Goal: Task Accomplishment & Management: Complete application form

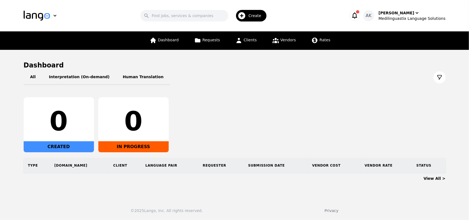
click at [357, 15] on icon "button" at bounding box center [354, 15] width 5 height 6
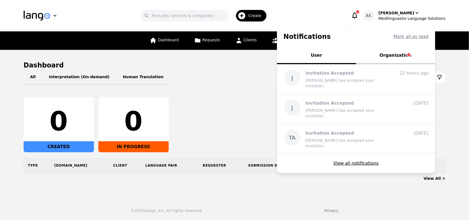
click at [403, 55] on button "Organization" at bounding box center [395, 56] width 79 height 16
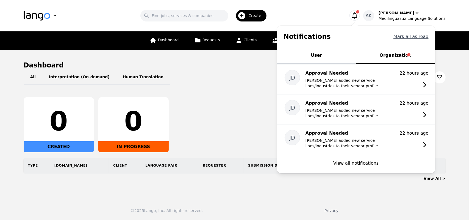
click at [415, 38] on button "Mark all as read" at bounding box center [411, 36] width 35 height 7
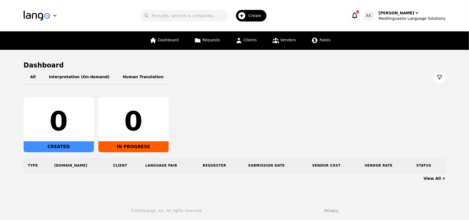
click at [359, 15] on icon "button" at bounding box center [355, 16] width 8 height 8
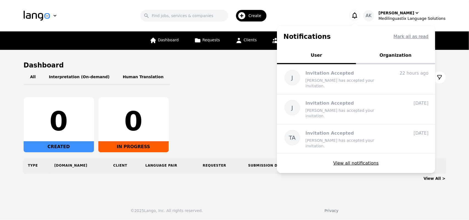
click at [359, 14] on icon "button" at bounding box center [355, 16] width 8 height 8
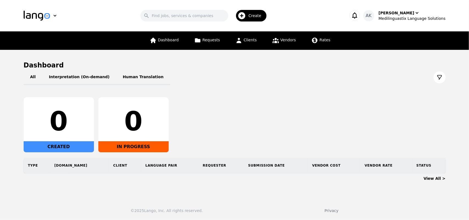
click at [261, 13] on span "Create" at bounding box center [257, 15] width 17 height 5
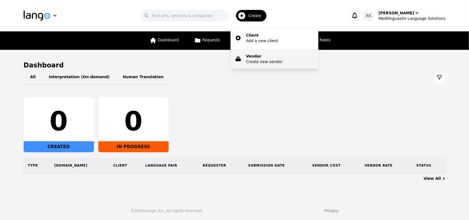
click at [260, 59] on p "Create new vendor" at bounding box center [264, 61] width 37 height 5
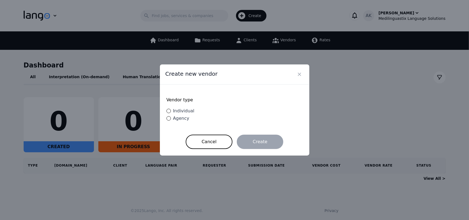
click at [179, 111] on span "Individual" at bounding box center [183, 110] width 21 height 5
click at [171, 111] on input "Individual" at bounding box center [169, 111] width 4 height 4
radio input "true"
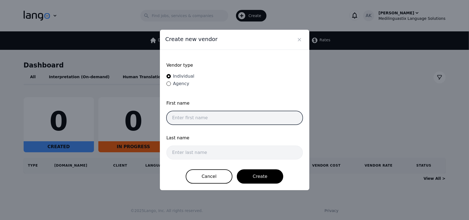
click at [179, 114] on input "text" at bounding box center [235, 118] width 136 height 14
paste input "[PERSON_NAME]"
type input "[PERSON_NAME]"
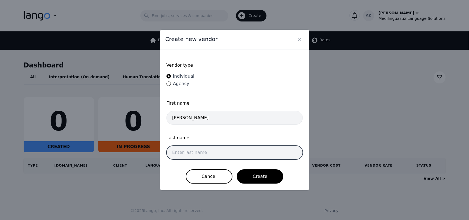
click at [190, 153] on input "text" at bounding box center [235, 152] width 136 height 14
paste input "Saget"
type input "Saget"
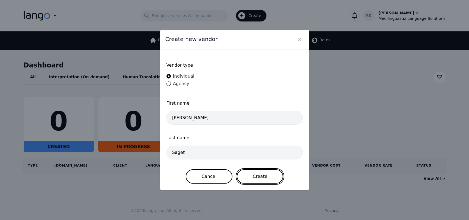
click at [255, 173] on button "Create" at bounding box center [260, 176] width 46 height 14
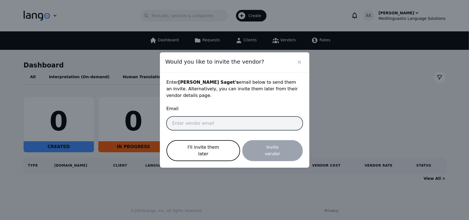
click at [196, 122] on input "email" at bounding box center [235, 123] width 136 height 14
paste input "Gsage23@gmail.com"
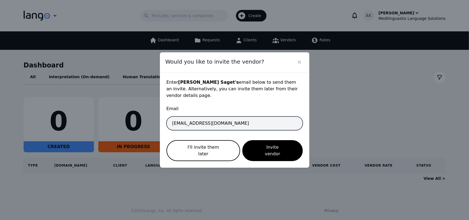
type input "[EMAIL_ADDRESS][DOMAIN_NAME]"
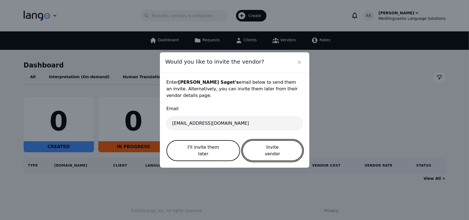
click at [264, 149] on button "Invite vendor" at bounding box center [273, 150] width 60 height 21
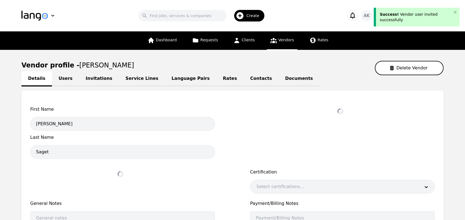
select select "active"
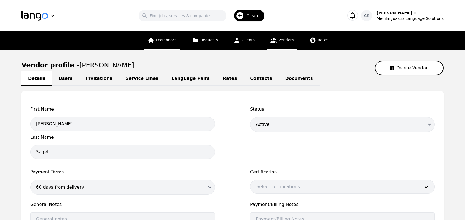
click at [174, 38] on span "Dashboard" at bounding box center [166, 40] width 21 height 4
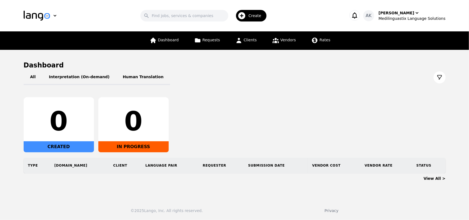
click at [254, 17] on span "Create" at bounding box center [257, 15] width 17 height 5
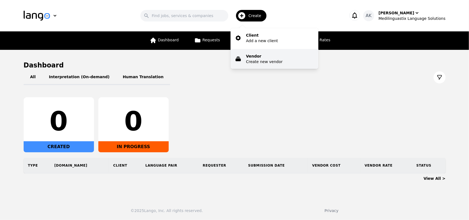
click at [258, 57] on p "Vendor" at bounding box center [264, 55] width 37 height 5
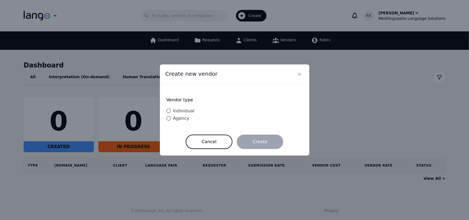
click at [180, 111] on span "Individual" at bounding box center [183, 110] width 21 height 5
click at [171, 111] on input "Individual" at bounding box center [169, 111] width 4 height 4
radio input "true"
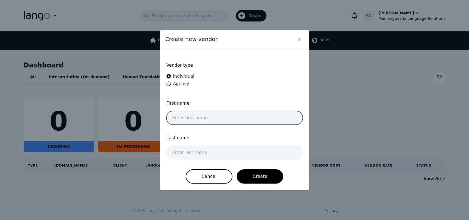
click at [189, 116] on input "text" at bounding box center [235, 118] width 136 height 14
paste input "Maico"
type input "Maico"
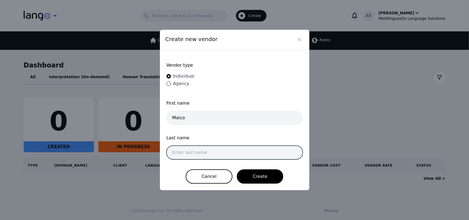
click at [183, 152] on input "text" at bounding box center [235, 152] width 136 height 14
paste input "Beaucicot"
type input "Beaucicot"
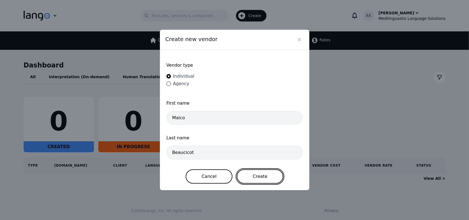
click at [265, 174] on button "Create" at bounding box center [260, 176] width 46 height 14
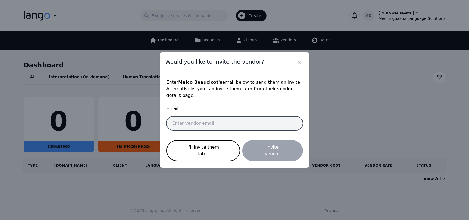
click at [182, 124] on input "email" at bounding box center [235, 123] width 136 height 14
paste input "maicobeaucicot@gmail.com"
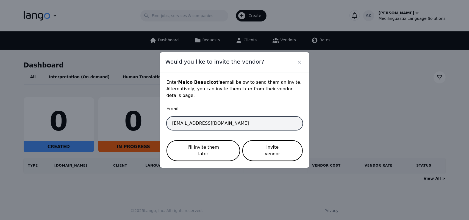
type input "maicobeaucicot@gmail.com"
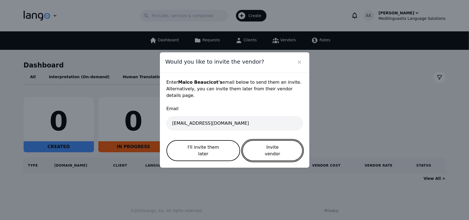
click at [255, 145] on button "Invite vendor" at bounding box center [273, 150] width 60 height 21
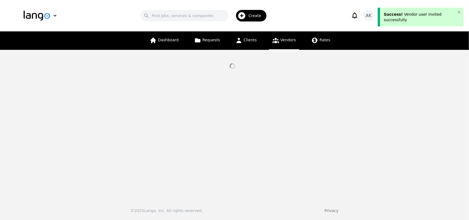
select select "active"
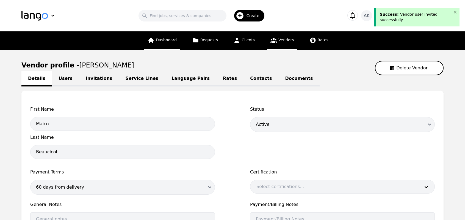
click at [169, 42] on span "Dashboard" at bounding box center [166, 40] width 21 height 4
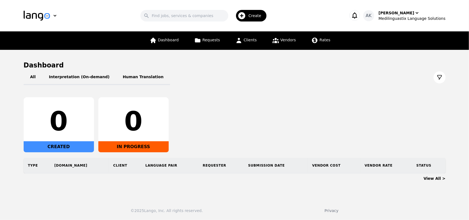
click at [255, 15] on span "Create" at bounding box center [257, 15] width 17 height 5
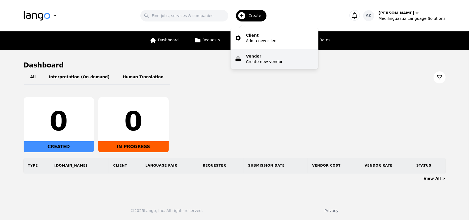
click at [254, 60] on p "Create new vendor" at bounding box center [264, 61] width 37 height 5
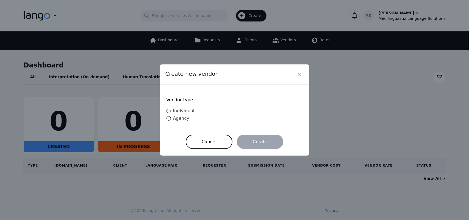
click at [181, 110] on span "Individual" at bounding box center [183, 110] width 21 height 5
click at [171, 110] on input "Individual" at bounding box center [169, 111] width 4 height 4
radio input "true"
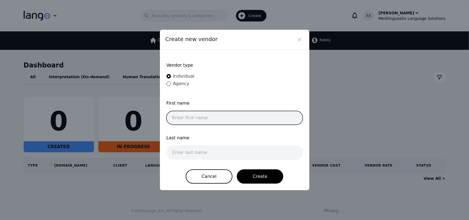
click at [189, 116] on input "text" at bounding box center [235, 118] width 136 height 14
paste input "Nada Sayed"
type input "Nada Sayed"
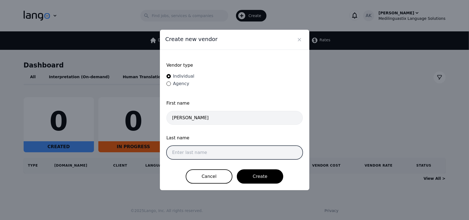
click at [184, 151] on input "text" at bounding box center [235, 152] width 136 height 14
paste input "Abdelsalam"
type input "Abdelsalam"
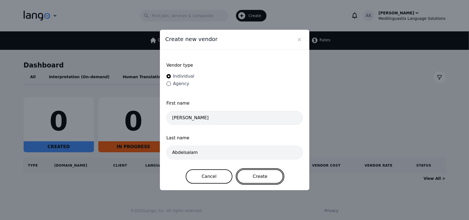
click at [266, 176] on button "Create" at bounding box center [260, 176] width 46 height 14
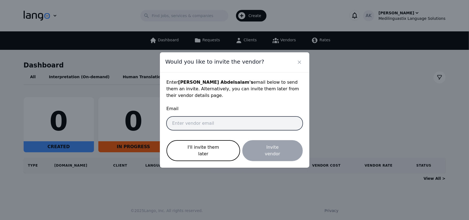
click at [183, 121] on input "email" at bounding box center [235, 123] width 136 height 14
paste input "nadasayed227@gmail.com"
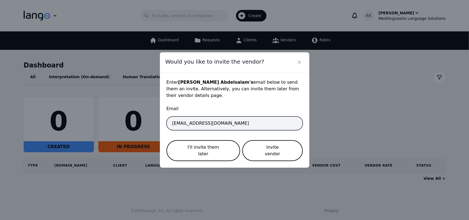
type input "nadasayed227@gmail.com"
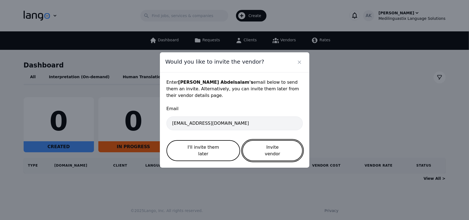
click at [258, 145] on button "Invite vendor" at bounding box center [273, 150] width 60 height 21
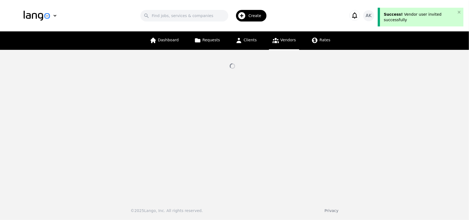
select select "active"
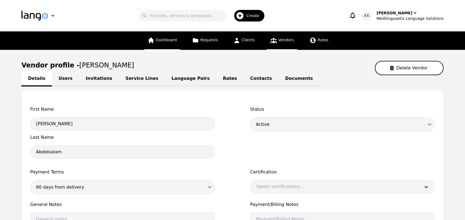
click at [166, 42] on span "Dashboard" at bounding box center [166, 40] width 21 height 4
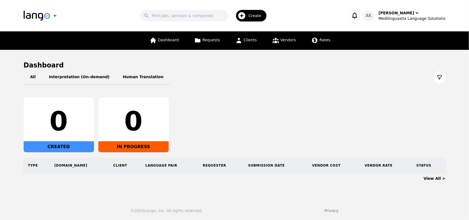
click at [251, 19] on div "Create" at bounding box center [251, 16] width 31 height 12
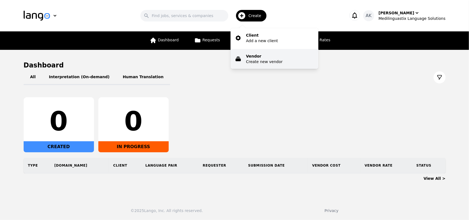
click at [248, 56] on button "Vendor Create new vendor" at bounding box center [275, 59] width 88 height 20
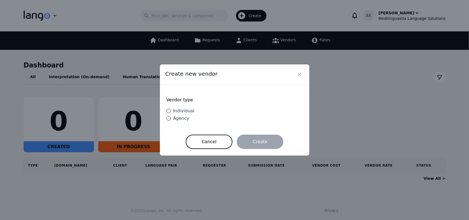
click at [182, 110] on span "Individual" at bounding box center [183, 110] width 21 height 5
click at [171, 110] on input "Individual" at bounding box center [169, 111] width 4 height 4
radio input "true"
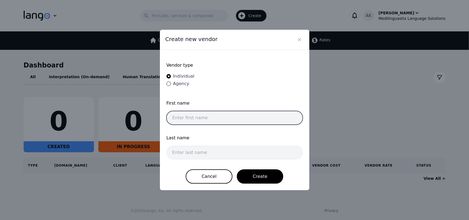
click at [194, 116] on input "text" at bounding box center [235, 118] width 136 height 14
paste input "Abdifatah Adan"
type input "Abdifatah Adan"
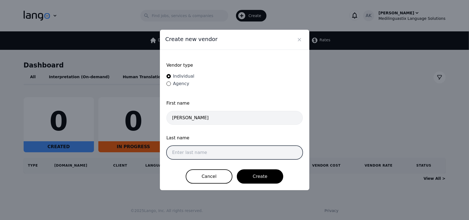
click at [188, 157] on input "text" at bounding box center [235, 152] width 136 height 14
paste input "Mohamed"
type input "Mohamed"
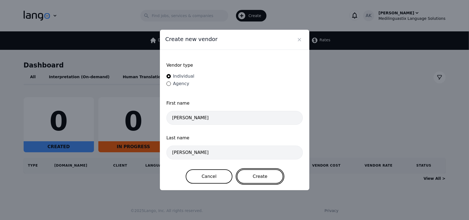
click at [251, 176] on button "Create" at bounding box center [260, 176] width 46 height 14
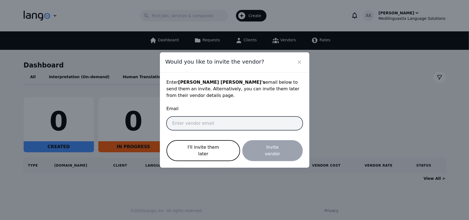
click at [181, 126] on input "email" at bounding box center [235, 123] width 136 height 14
paste input "abdifatahadan9@gmail.com"
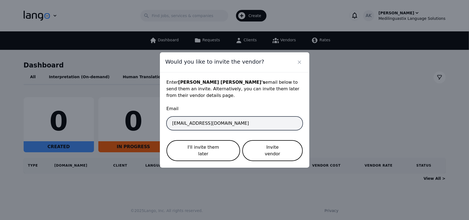
type input "abdifatahadan9@gmail.com"
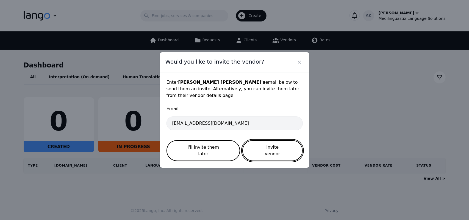
click at [267, 147] on button "Invite vendor" at bounding box center [273, 150] width 60 height 21
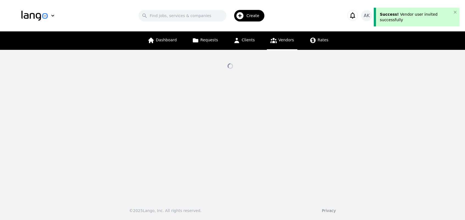
select select "active"
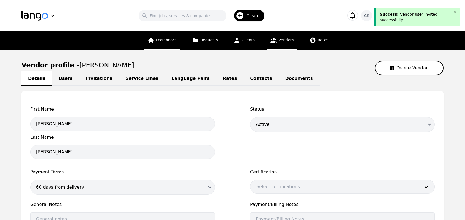
click at [174, 40] on span "Dashboard" at bounding box center [166, 40] width 21 height 4
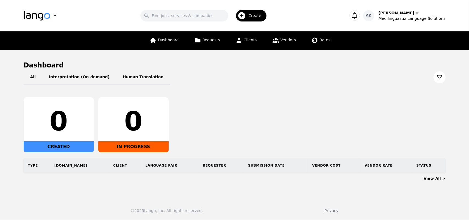
click at [257, 15] on span "Create" at bounding box center [257, 15] width 17 height 5
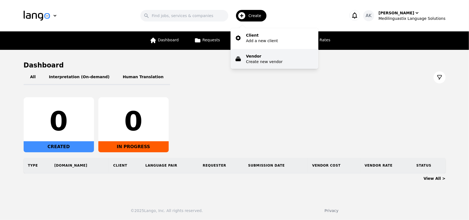
click at [256, 60] on p "Create new vendor" at bounding box center [264, 61] width 37 height 5
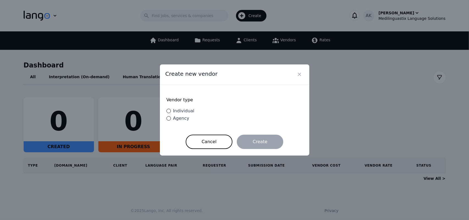
click at [183, 111] on span "Individual" at bounding box center [183, 110] width 21 height 5
click at [171, 111] on input "Individual" at bounding box center [169, 111] width 4 height 4
radio input "true"
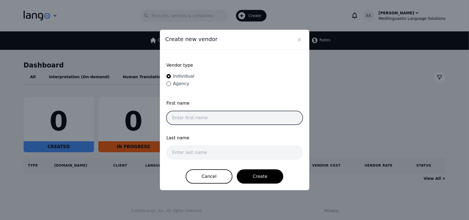
click at [189, 118] on input "text" at bounding box center [235, 118] width 136 height 14
paste input "Precious Chidinma"
type input "Precious Chidinma"
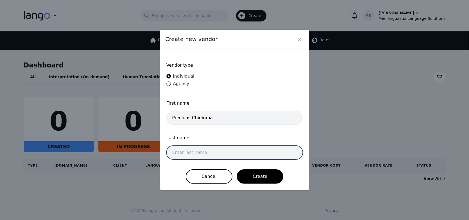
click at [182, 151] on input "text" at bounding box center [235, 152] width 136 height 14
paste input "Nwosu"
type input "Nwosu"
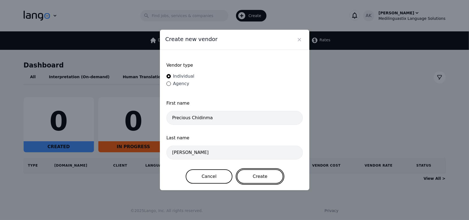
click at [262, 179] on button "Create" at bounding box center [260, 176] width 46 height 14
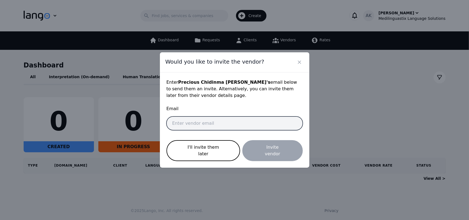
click at [185, 129] on input "email" at bounding box center [235, 123] width 136 height 14
paste input "preciouschidinma63@gmail.com"
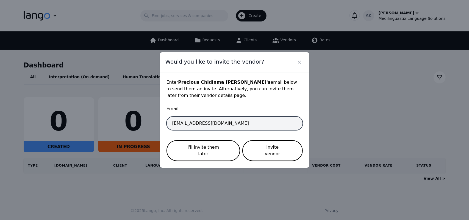
type input "preciouschidinma63@gmail.com"
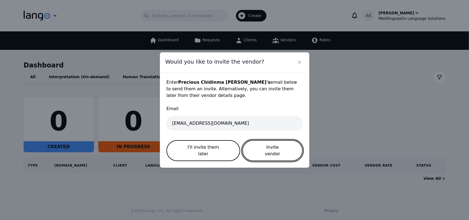
click at [258, 148] on button "Invite vendor" at bounding box center [273, 150] width 60 height 21
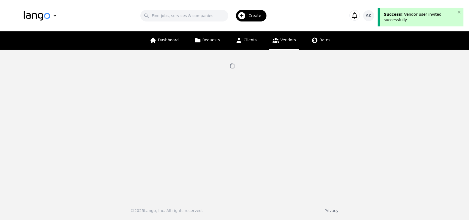
select select "active"
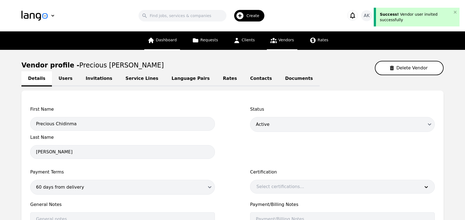
click at [165, 42] on span "Dashboard" at bounding box center [166, 40] width 21 height 4
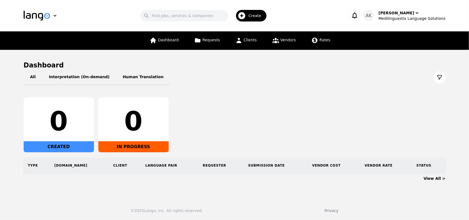
click at [252, 16] on div "Create" at bounding box center [251, 16] width 31 height 12
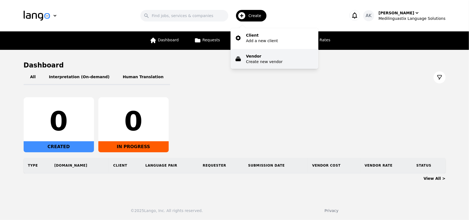
click at [251, 59] on p "Create new vendor" at bounding box center [264, 61] width 37 height 5
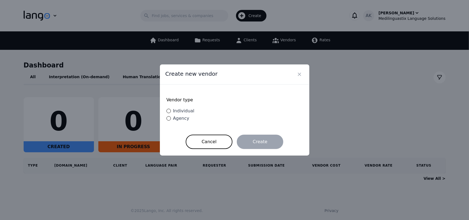
click at [180, 109] on span "Individual" at bounding box center [183, 110] width 21 height 5
click at [171, 109] on input "Individual" at bounding box center [169, 111] width 4 height 4
radio input "true"
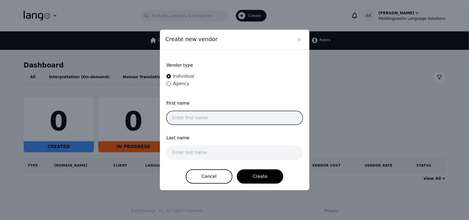
click at [187, 117] on input "text" at bounding box center [235, 118] width 136 height 14
paste input "Evaristus Onyedika"
type input "Evaristus Onyedika"
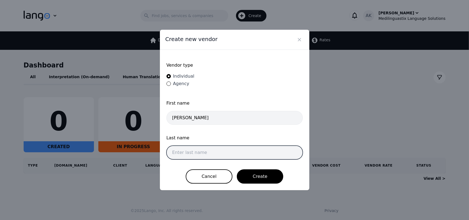
click at [186, 151] on input "text" at bounding box center [235, 152] width 136 height 14
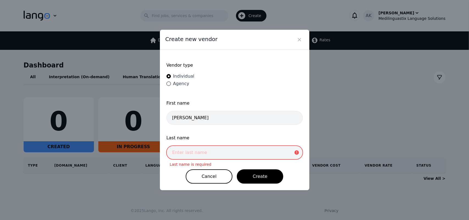
click at [184, 153] on input "text" at bounding box center [235, 152] width 136 height 14
paste input "Ejiofor"
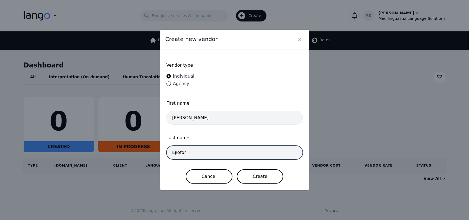
type input "Ejiofor"
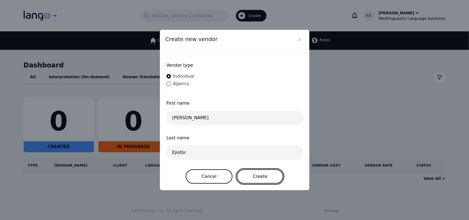
click at [260, 175] on button "Create" at bounding box center [260, 176] width 46 height 14
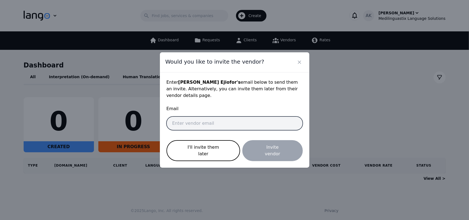
click at [183, 125] on input "email" at bounding box center [235, 123] width 136 height 14
paste input "evaristusejiofor83@gmail.com"
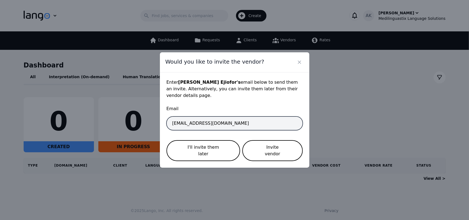
type input "evaristusejiofor83@gmail.com"
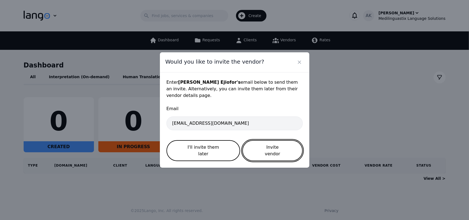
click at [261, 151] on button "Invite vendor" at bounding box center [273, 150] width 60 height 21
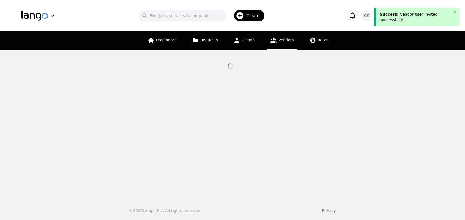
select select "active"
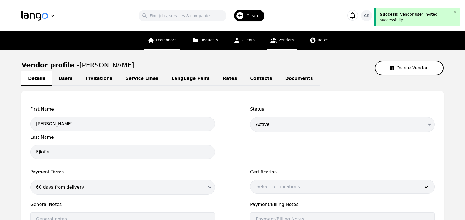
click at [166, 43] on link "Dashboard" at bounding box center [162, 40] width 36 height 18
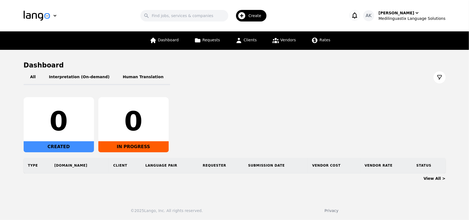
click at [255, 15] on span "Create" at bounding box center [257, 15] width 17 height 5
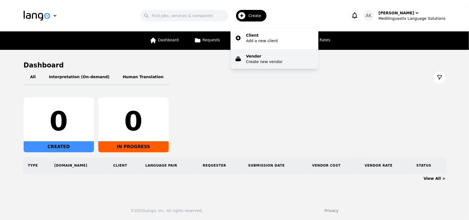
click at [261, 62] on p "Create new vendor" at bounding box center [264, 61] width 37 height 5
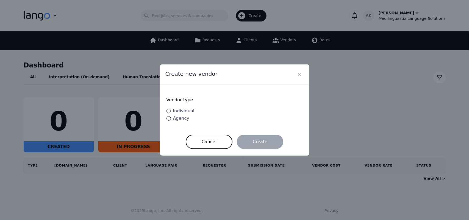
click at [182, 109] on span "Individual" at bounding box center [183, 110] width 21 height 5
click at [171, 109] on input "Individual" at bounding box center [169, 111] width 4 height 4
radio input "true"
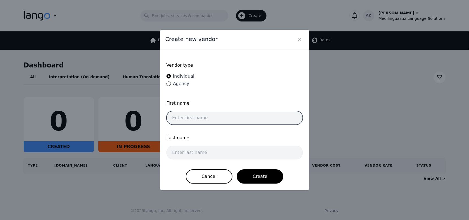
click at [195, 119] on input "text" at bounding box center [235, 118] width 136 height 14
paste input "Oluomachukwu Purissima"
type input "Oluomachukwu Purissima"
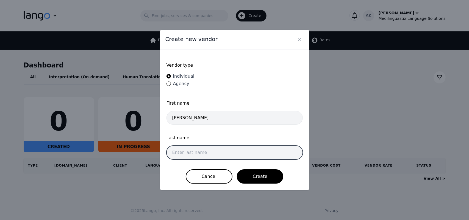
click at [192, 151] on input "text" at bounding box center [235, 152] width 136 height 14
paste input "Anazodo"
type input "Anazodo"
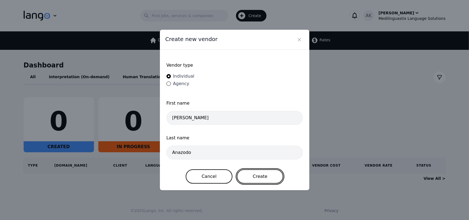
click at [260, 174] on button "Create" at bounding box center [260, 176] width 46 height 14
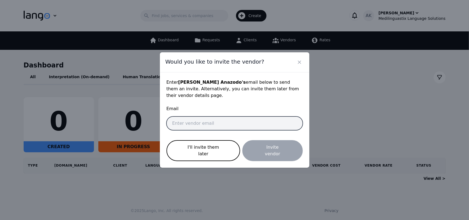
click at [189, 127] on input "email" at bounding box center [235, 123] width 136 height 14
paste input "anazodopurissima33@gmail.com"
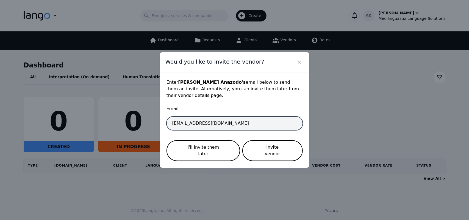
type input "anazodopurissima33@gmail.com"
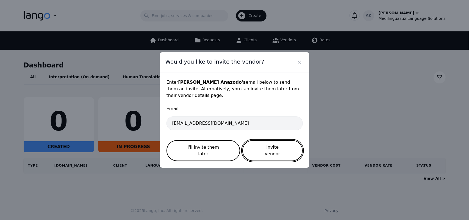
click at [270, 147] on button "Invite vendor" at bounding box center [273, 150] width 60 height 21
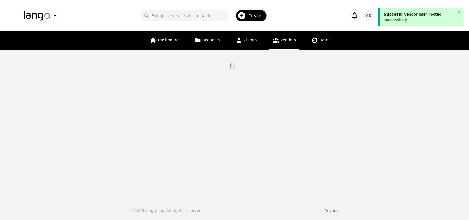
select select "active"
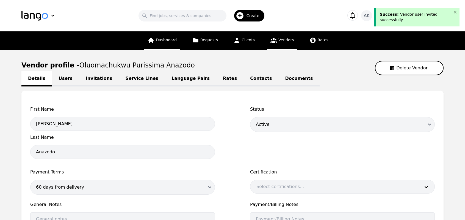
click at [163, 39] on span "Dashboard" at bounding box center [166, 40] width 21 height 4
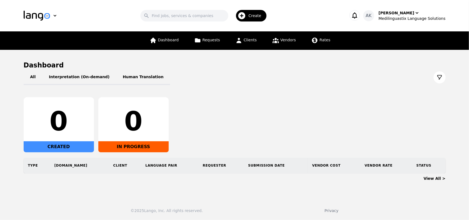
click at [246, 18] on icon "button" at bounding box center [242, 15] width 7 height 7
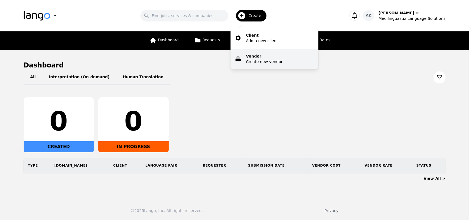
click at [256, 60] on p "Create new vendor" at bounding box center [264, 61] width 37 height 5
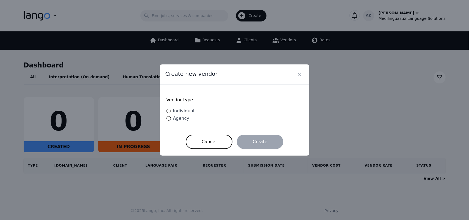
click at [190, 110] on span "Individual" at bounding box center [183, 110] width 21 height 5
click at [171, 110] on input "Individual" at bounding box center [169, 111] width 4 height 4
radio input "true"
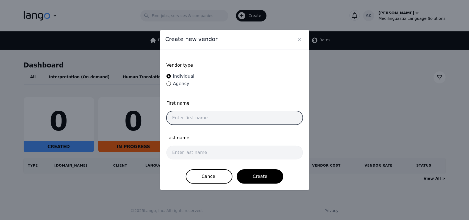
click at [197, 115] on input "text" at bounding box center [235, 118] width 136 height 14
paste input "Adan Ali"
type input "Adan Ali"
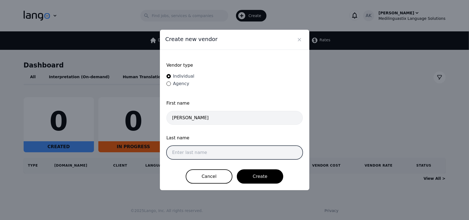
click at [184, 151] on input "text" at bounding box center [235, 152] width 136 height 14
paste input "Abdi"
type input "Abdi"
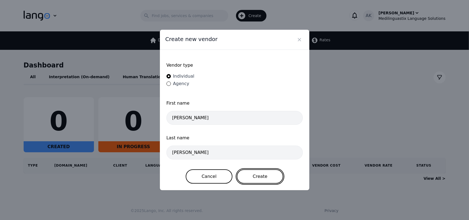
click at [251, 175] on button "Create" at bounding box center [260, 176] width 46 height 14
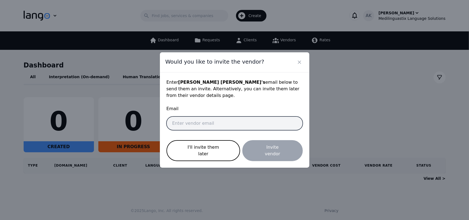
click at [190, 121] on input "email" at bounding box center [235, 123] width 136 height 14
paste input "adanaliabdi662@gmail.com"
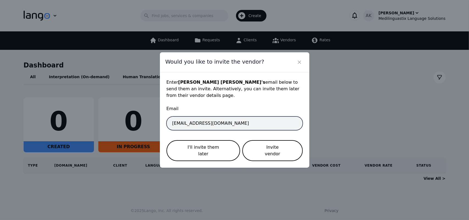
type input "adanaliabdi662@gmail.com"
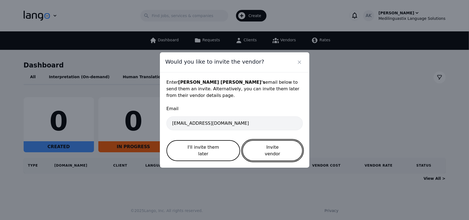
click at [268, 149] on button "Invite vendor" at bounding box center [273, 150] width 60 height 21
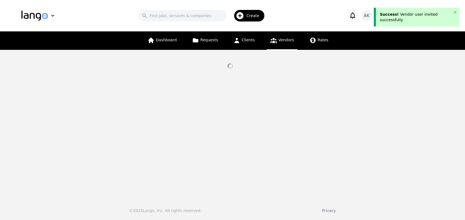
select select "active"
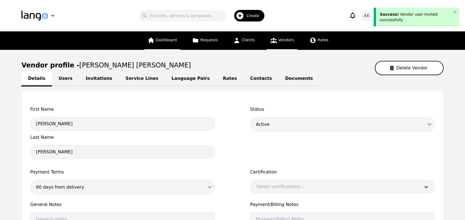
click at [166, 40] on span "Dashboard" at bounding box center [166, 40] width 21 height 4
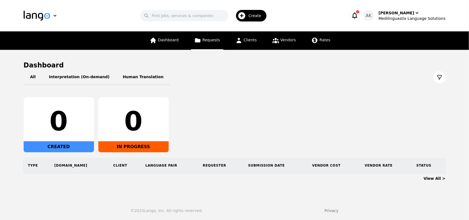
click at [212, 43] on link "Requests" at bounding box center [207, 40] width 32 height 18
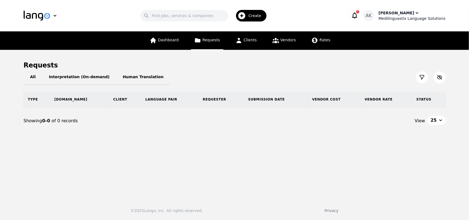
click at [401, 12] on div "[PERSON_NAME]" at bounding box center [397, 12] width 36 height 5
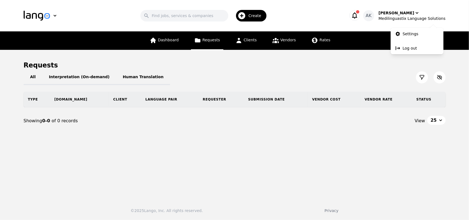
click at [359, 15] on icon "button" at bounding box center [355, 16] width 8 height 8
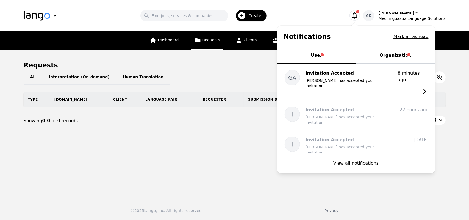
click at [394, 54] on button "Organization" at bounding box center [395, 56] width 79 height 16
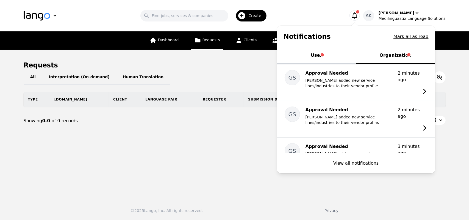
click at [321, 57] on button "User" at bounding box center [316, 56] width 79 height 16
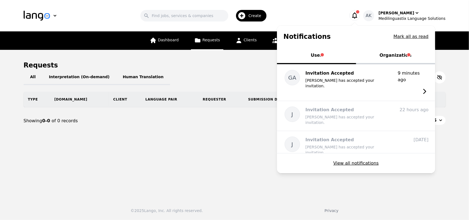
click at [387, 57] on button "Organization" at bounding box center [395, 56] width 79 height 16
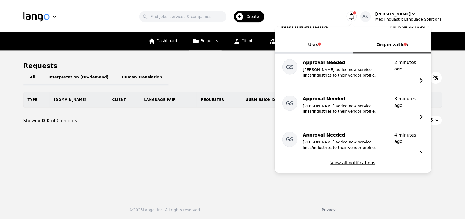
scroll to position [15, 0]
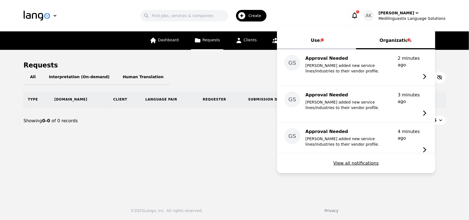
click at [324, 40] on button "User" at bounding box center [316, 41] width 79 height 16
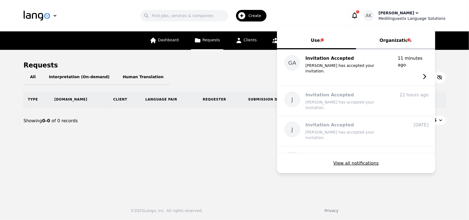
click at [390, 15] on div "[PERSON_NAME]" at bounding box center [397, 12] width 36 height 5
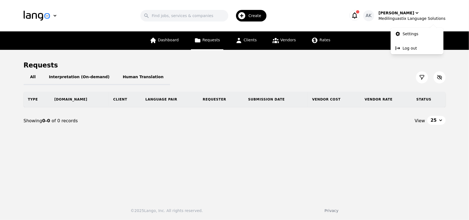
click at [318, 22] on div "Search Create" at bounding box center [205, 16] width 267 height 16
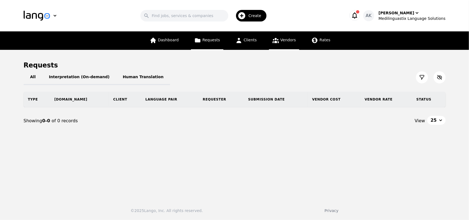
click at [283, 41] on span "Vendors" at bounding box center [288, 40] width 15 height 4
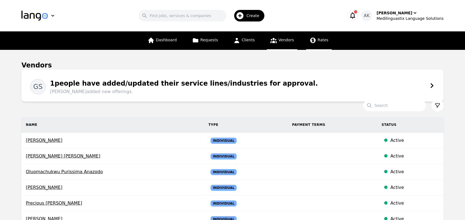
click at [318, 39] on span "Rates" at bounding box center [323, 40] width 11 height 4
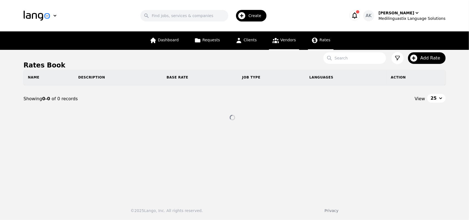
click at [287, 40] on span "Vendors" at bounding box center [288, 40] width 15 height 4
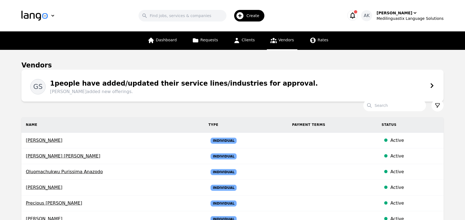
click at [0, 114] on main "Vendors GS 1 people have added/updated their service lines/industries for appro…" at bounding box center [232, 178] width 465 height 257
click at [429, 86] on icon at bounding box center [431, 85] width 5 height 5
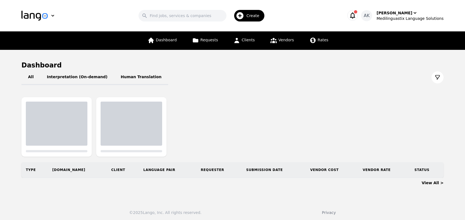
click at [366, 14] on div "AK Ameet Kumar Medilinguastix Language Solutions" at bounding box center [401, 15] width 86 height 11
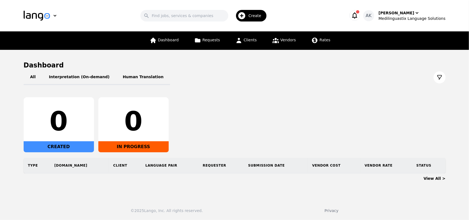
click at [359, 15] on icon "button" at bounding box center [355, 16] width 8 height 8
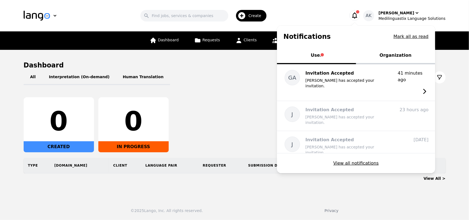
click at [393, 57] on button "Organization" at bounding box center [395, 56] width 79 height 16
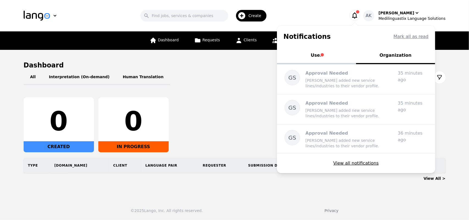
click at [329, 56] on button "User" at bounding box center [316, 56] width 79 height 16
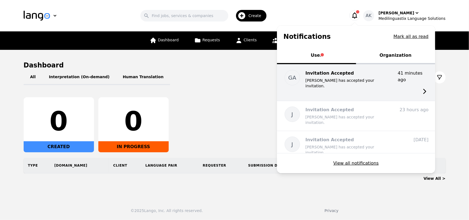
click at [343, 78] on p "[PERSON_NAME] has accepted your invitation." at bounding box center [350, 83] width 88 height 11
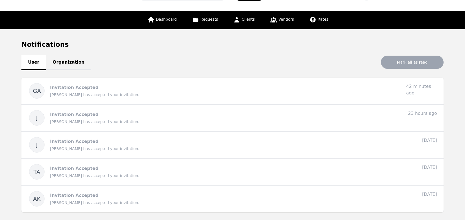
scroll to position [22, 0]
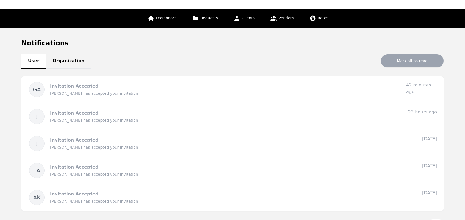
click at [54, 63] on link "Organization" at bounding box center [68, 61] width 45 height 15
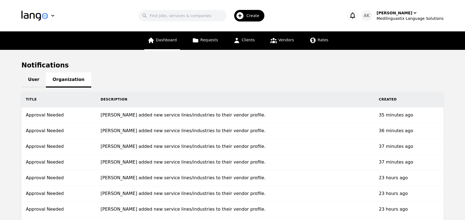
click at [167, 42] on span "Dashboard" at bounding box center [166, 40] width 21 height 4
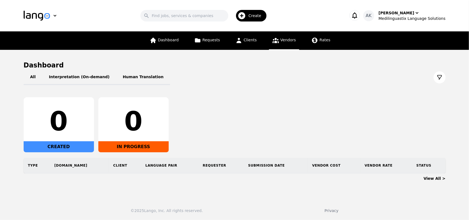
click at [278, 43] on icon at bounding box center [275, 40] width 7 height 7
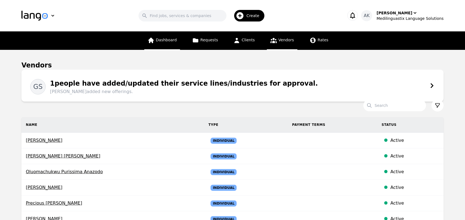
click at [177, 41] on span "Dashboard" at bounding box center [166, 40] width 21 height 4
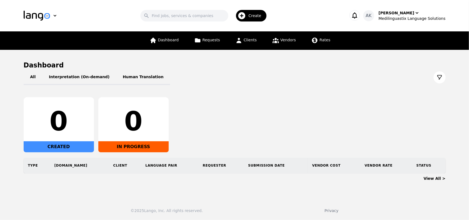
click at [357, 15] on icon "button" at bounding box center [354, 15] width 5 height 6
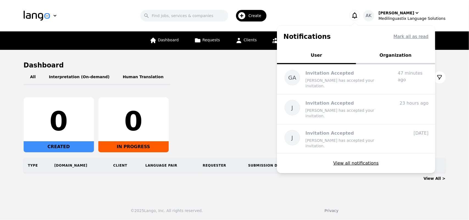
click at [389, 54] on button "Organization" at bounding box center [395, 56] width 79 height 16
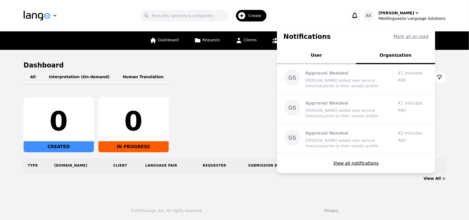
click at [323, 56] on button "User" at bounding box center [316, 56] width 79 height 16
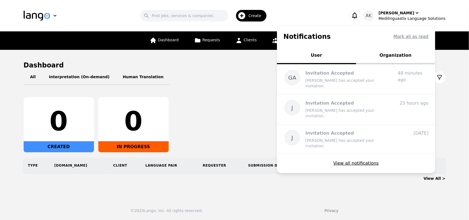
click at [357, 16] on icon "button" at bounding box center [354, 15] width 5 height 6
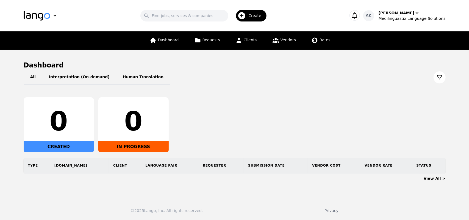
click at [359, 15] on icon "button" at bounding box center [355, 16] width 8 height 8
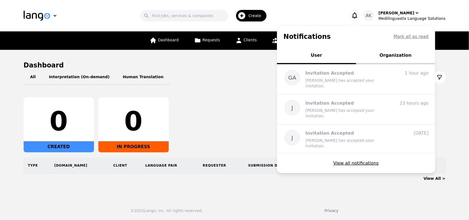
click at [397, 54] on button "Organization" at bounding box center [395, 56] width 79 height 16
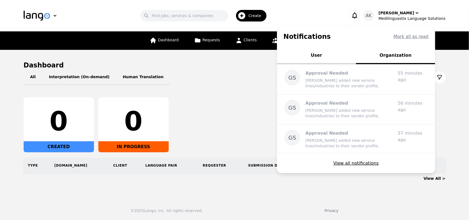
click at [333, 51] on button "User" at bounding box center [316, 56] width 79 height 16
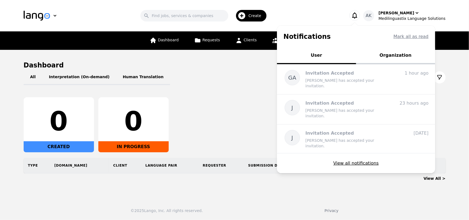
click at [242, 86] on div "All Interpretation (On-demand) Human Translation 0 CREATED 0 IN PROGRESS Type R…" at bounding box center [235, 122] width 422 height 104
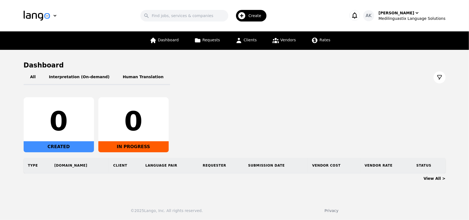
click at [311, 112] on div "0 CREATED 0 IN PROGRESS" at bounding box center [235, 124] width 422 height 55
click at [357, 17] on icon "button" at bounding box center [354, 15] width 5 height 6
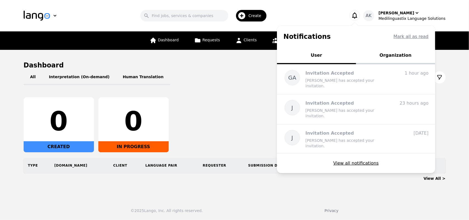
click at [241, 81] on div "All Interpretation (On-demand) Human Translation" at bounding box center [235, 77] width 422 height 15
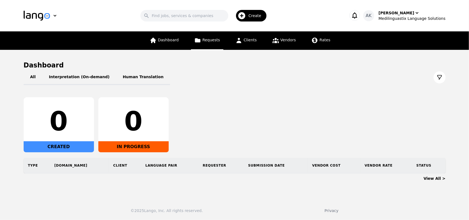
click at [213, 42] on span "Requests" at bounding box center [212, 40] width 18 height 4
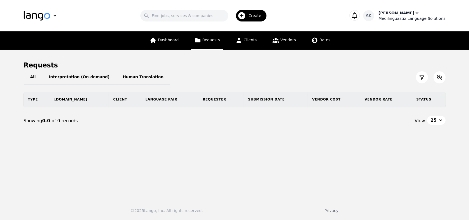
click at [389, 15] on div "[PERSON_NAME]" at bounding box center [397, 12] width 36 height 5
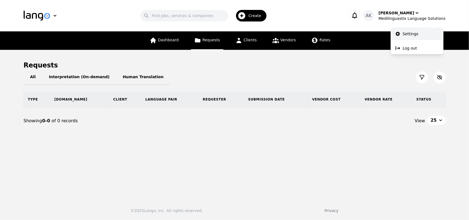
click at [401, 35] on link "Settings" at bounding box center [417, 34] width 53 height 12
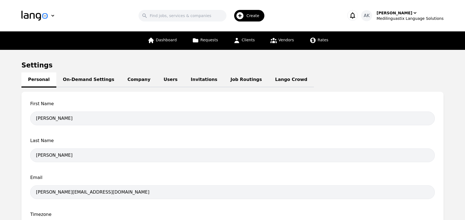
click at [184, 79] on link "Invitations" at bounding box center [204, 79] width 40 height 15
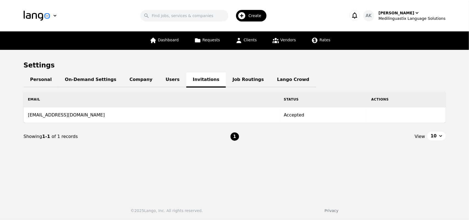
click at [159, 80] on link "Users" at bounding box center [172, 79] width 27 height 15
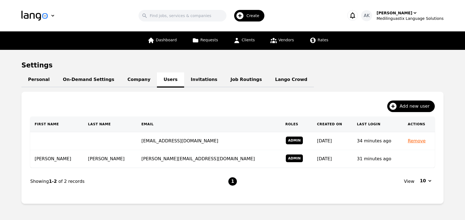
click at [125, 80] on link "Company" at bounding box center [139, 79] width 36 height 15
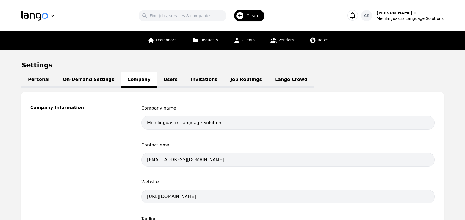
click at [82, 78] on link "On-Demand Settings" at bounding box center [88, 79] width 65 height 15
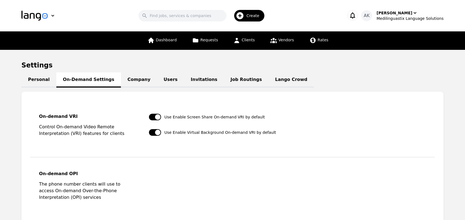
click at [37, 82] on link "Personal" at bounding box center [38, 79] width 35 height 15
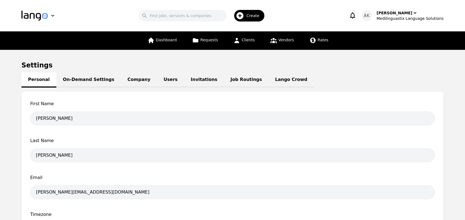
click at [9, 117] on main "Settings Personal On-Demand Settings Company Users Invitations Job Routings [PE…" at bounding box center [232, 174] width 465 height 249
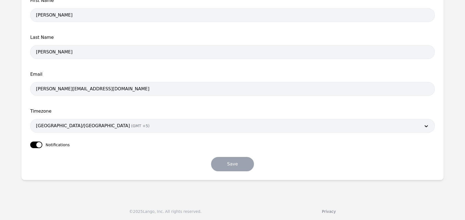
scroll to position [92, 0]
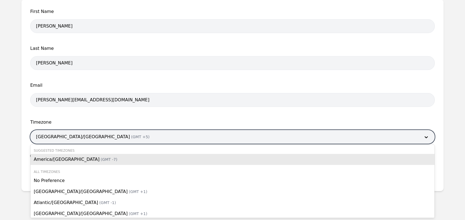
click at [71, 134] on div at bounding box center [225, 136] width 388 height 13
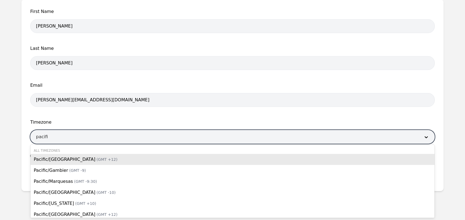
type input "pacific"
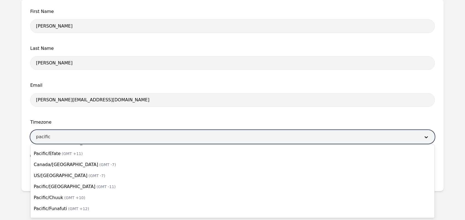
scroll to position [299, 0]
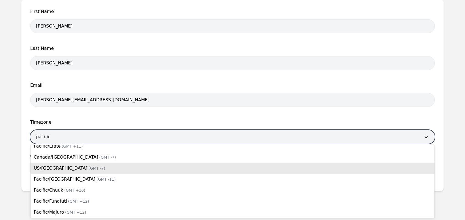
click at [124, 171] on div "US/[GEOGRAPHIC_DATA] (GMT -7)" at bounding box center [233, 167] width 404 height 11
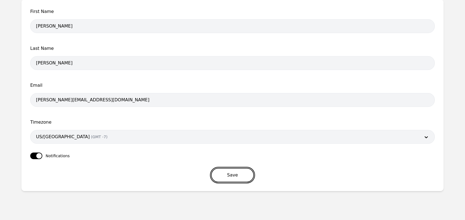
click at [232, 176] on button "Save" at bounding box center [232, 175] width 43 height 14
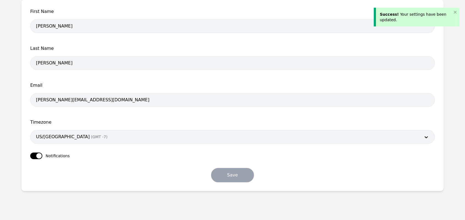
click at [8, 87] on main "Settings Personal On-Demand Settings Company Users Invitations Job Routings [PE…" at bounding box center [232, 82] width 465 height 249
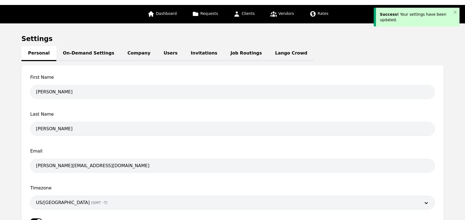
scroll to position [0, 0]
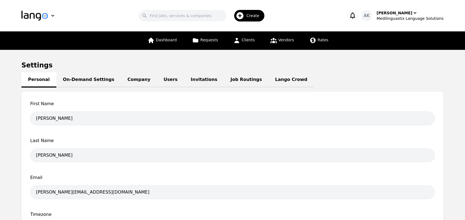
click at [184, 80] on link "Invitations" at bounding box center [204, 79] width 40 height 15
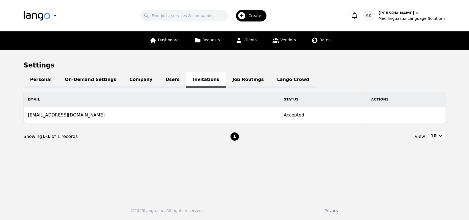
click at [226, 78] on link "Job Routings" at bounding box center [248, 79] width 45 height 15
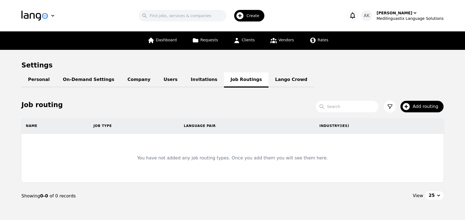
click at [269, 82] on link "Lango Crowd" at bounding box center [291, 79] width 45 height 15
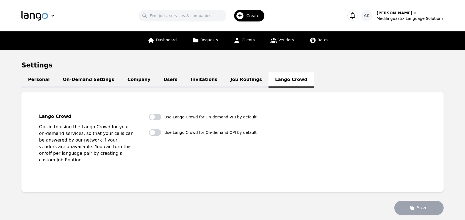
click at [122, 79] on link "Company" at bounding box center [139, 79] width 36 height 15
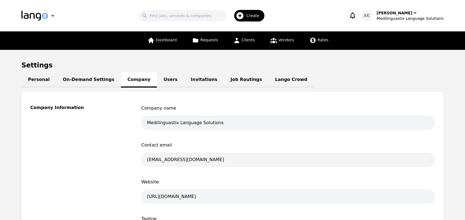
click at [113, 165] on div "Company Information" at bounding box center [79, 222] width 98 height 235
click at [271, 38] on icon at bounding box center [273, 40] width 7 height 7
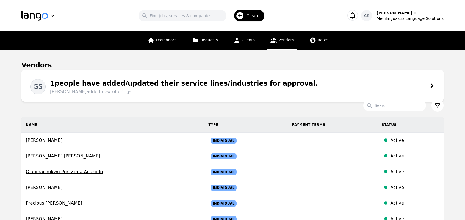
click at [0, 137] on main "Vendors GS 1 people have added/updated their service lines/industries for appro…" at bounding box center [232, 178] width 465 height 257
click at [167, 43] on link "Dashboard" at bounding box center [162, 40] width 36 height 18
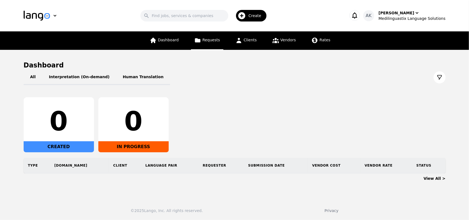
click at [207, 40] on span "Requests" at bounding box center [212, 40] width 18 height 4
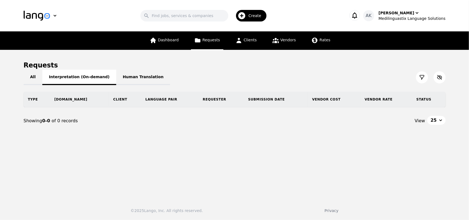
click at [96, 74] on button "Interpretation (On-demand)" at bounding box center [79, 77] width 74 height 15
click at [423, 76] on icon at bounding box center [422, 77] width 5 height 5
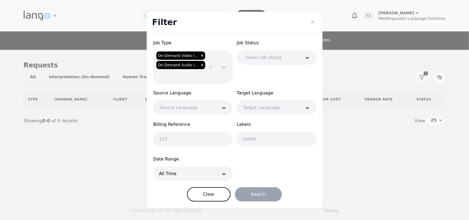
click at [223, 68] on icon at bounding box center [223, 66] width 5 height 5
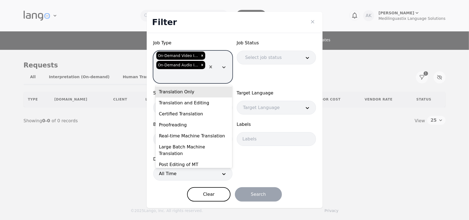
click at [223, 68] on icon at bounding box center [223, 66] width 5 height 5
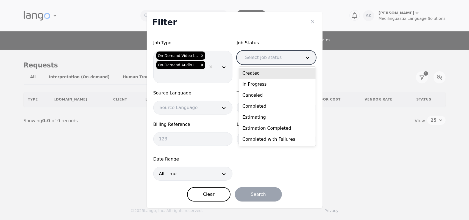
click at [297, 61] on div at bounding box center [269, 57] width 60 height 13
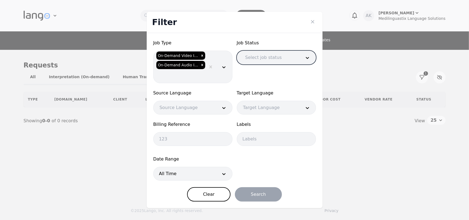
click at [297, 61] on div at bounding box center [269, 57] width 60 height 13
click at [311, 22] on icon "Close" at bounding box center [312, 21] width 5 height 5
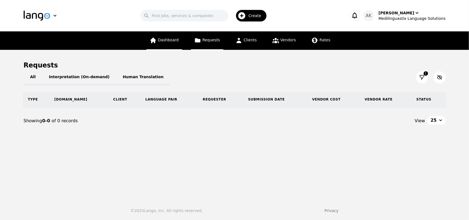
click at [169, 41] on span "Dashboard" at bounding box center [168, 40] width 21 height 4
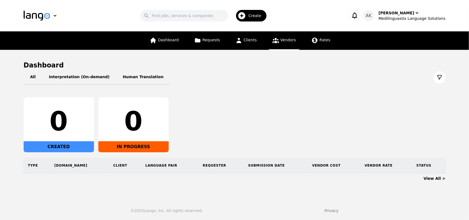
click at [281, 41] on span "Vendors" at bounding box center [288, 40] width 15 height 4
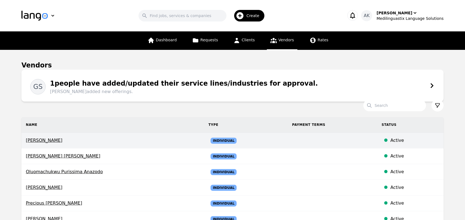
click at [58, 140] on span "[PERSON_NAME]" at bounding box center [113, 140] width 174 height 7
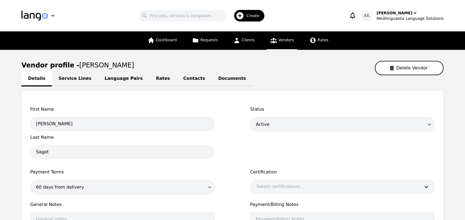
click at [0, 110] on main "Vendor profile - [PERSON_NAME] Delete Vendor Details Service Lines Language Pai…" at bounding box center [232, 177] width 465 height 255
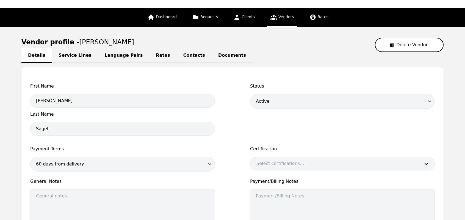
scroll to position [22, 0]
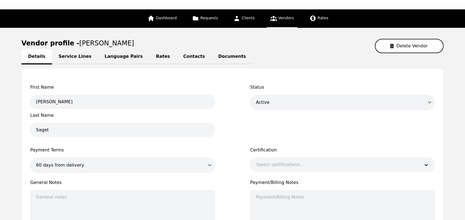
click at [264, 159] on div at bounding box center [334, 164] width 168 height 13
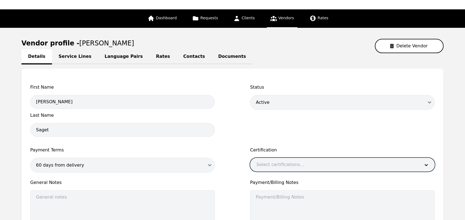
click at [264, 159] on div at bounding box center [334, 164] width 168 height 13
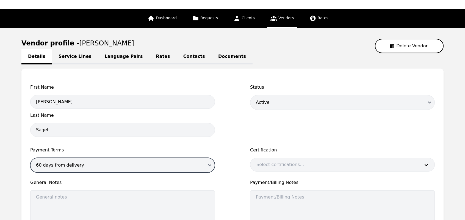
click at [110, 169] on select "60 days from delivery" at bounding box center [122, 165] width 185 height 15
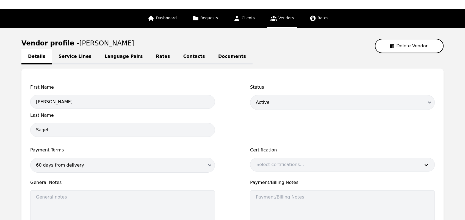
click at [69, 56] on link "Service Lines" at bounding box center [75, 56] width 46 height 15
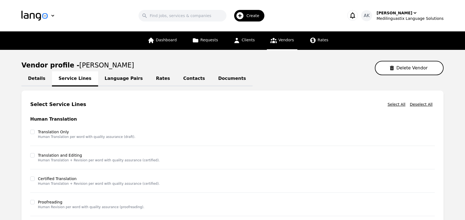
click at [1, 125] on main "Vendor profile - [PERSON_NAME] Delete Vendor Details Service Lines Language Pai…" at bounding box center [232, 190] width 465 height 281
click at [111, 74] on link "Language Pairs" at bounding box center [123, 78] width 51 height 15
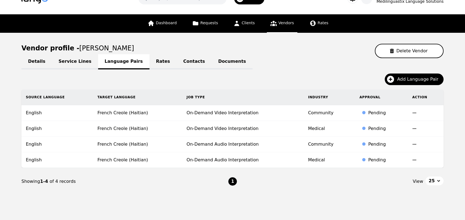
scroll to position [16, 0]
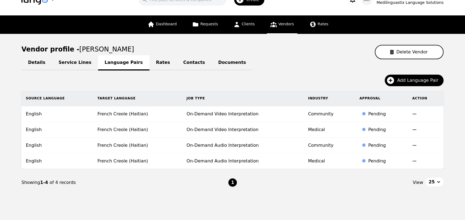
click at [150, 62] on link "Rates" at bounding box center [163, 62] width 27 height 15
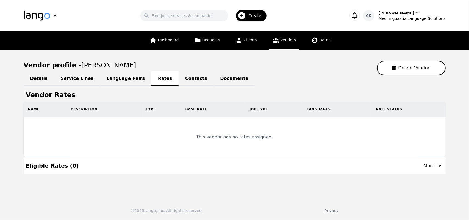
click at [179, 79] on link "Contacts" at bounding box center [196, 78] width 35 height 15
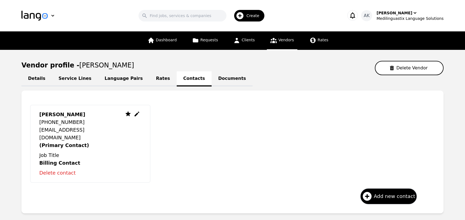
click at [138, 113] on icon at bounding box center [137, 114] width 5 height 5
select select "HT"
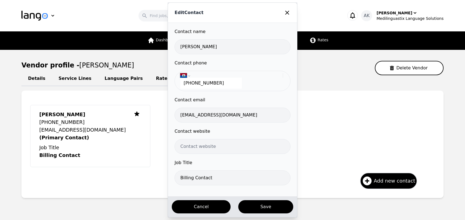
click at [188, 203] on button "Cancel" at bounding box center [201, 206] width 60 height 14
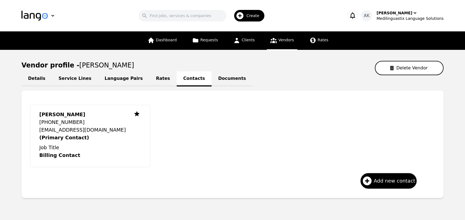
click at [212, 82] on link "Documents" at bounding box center [232, 78] width 41 height 15
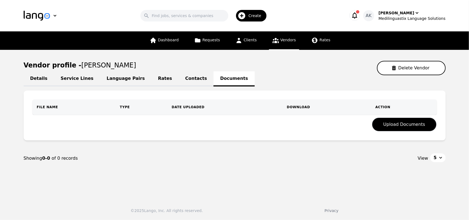
click at [359, 16] on icon "button" at bounding box center [355, 16] width 8 height 8
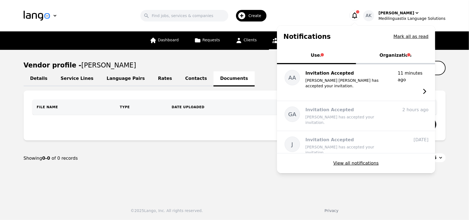
click at [404, 54] on button "Organization" at bounding box center [395, 56] width 79 height 16
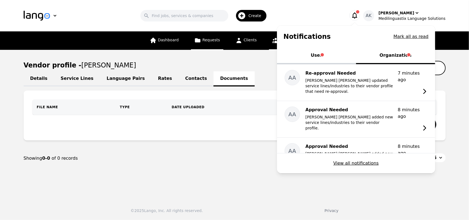
click at [214, 41] on span "Requests" at bounding box center [212, 40] width 18 height 4
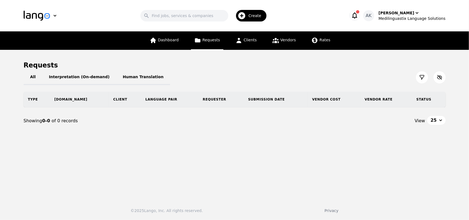
click at [359, 16] on icon "button" at bounding box center [355, 16] width 8 height 8
click at [276, 41] on icon at bounding box center [276, 40] width 6 height 5
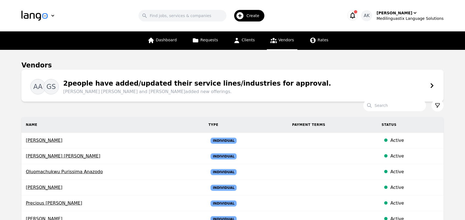
click at [432, 83] on icon at bounding box center [431, 85] width 5 height 5
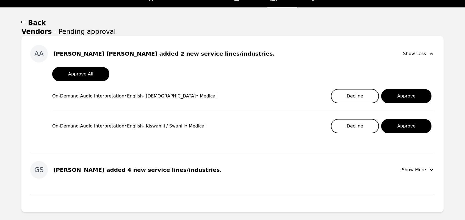
scroll to position [42, 0]
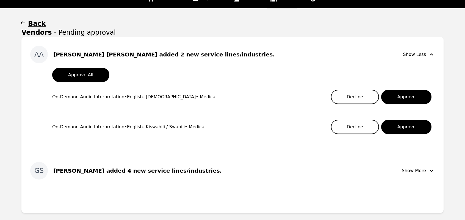
click at [424, 168] on div "Show More" at bounding box center [418, 170] width 33 height 7
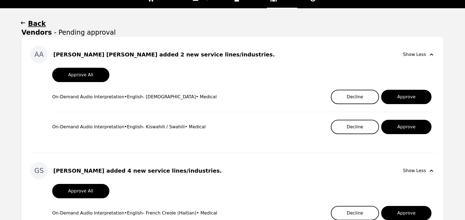
click at [257, 155] on div "[PERSON_NAME] [PERSON_NAME] added 2 new service lines/industries. Show Less App…" at bounding box center [232, 192] width 422 height 310
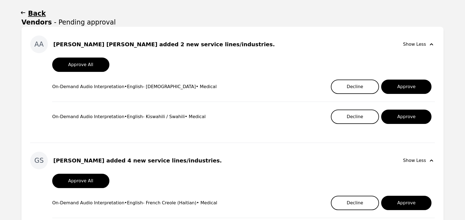
scroll to position [53, 0]
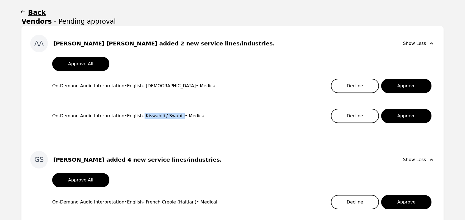
drag, startPoint x: 178, startPoint y: 115, endPoint x: 141, endPoint y: 114, distance: 36.9
click at [141, 114] on div "On-Demand Audio Interpretation • English - Kiswahili / Swahili • Medical" at bounding box center [128, 115] width 153 height 7
copy div "Kiswahili / Swahili"
click at [215, 122] on div "On-Demand Audio Interpretation • English - Kiswahili / Swahili • Medical Declin…" at bounding box center [243, 115] width 383 height 21
click at [30, 13] on h1 "Back" at bounding box center [37, 12] width 18 height 9
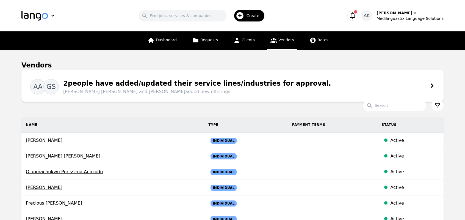
click at [357, 17] on icon "button" at bounding box center [353, 16] width 8 height 8
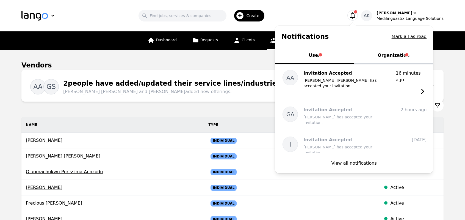
click at [394, 57] on button "Organization" at bounding box center [393, 56] width 79 height 16
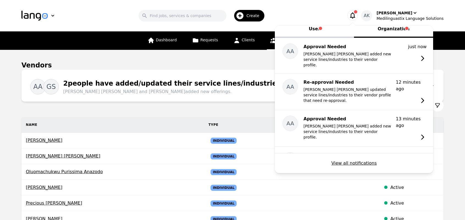
scroll to position [25, 0]
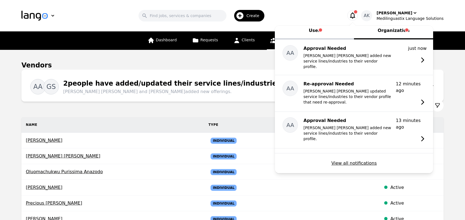
click at [317, 34] on button "User" at bounding box center [314, 31] width 79 height 16
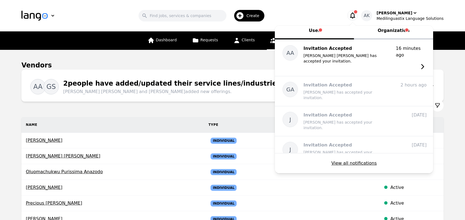
click at [274, 43] on icon at bounding box center [273, 40] width 7 height 7
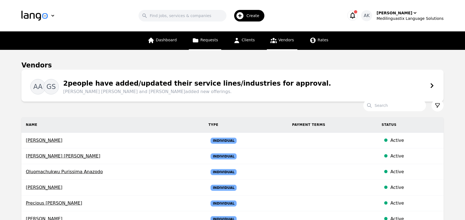
click at [209, 40] on span "Requests" at bounding box center [209, 40] width 18 height 4
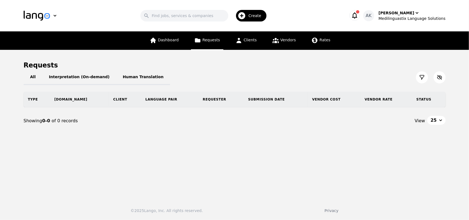
click at [357, 15] on icon "button" at bounding box center [354, 15] width 5 height 6
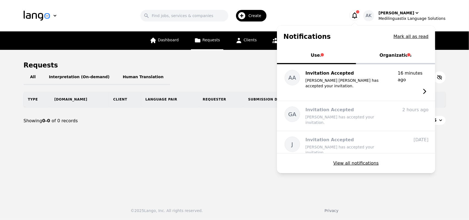
click at [396, 58] on button "Organization" at bounding box center [395, 56] width 79 height 16
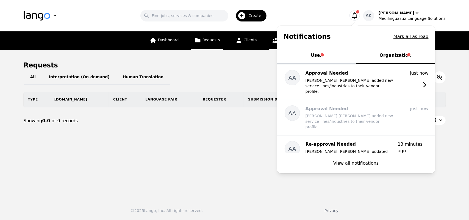
click at [274, 40] on icon at bounding box center [275, 40] width 7 height 7
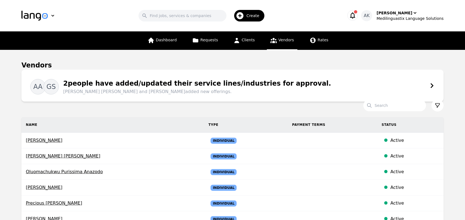
click at [430, 85] on icon at bounding box center [431, 85] width 5 height 5
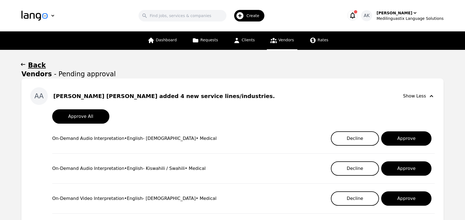
click at [272, 128] on div "On-Demand Audio Interpretation • English - Somali • Medical Decline Approve" at bounding box center [243, 138] width 383 height 21
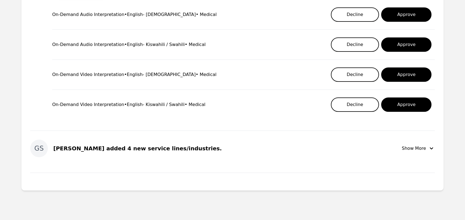
scroll to position [134, 0]
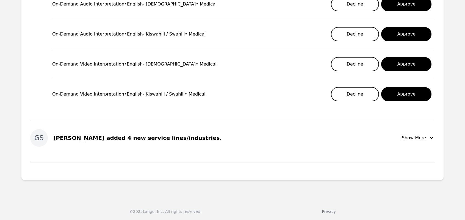
click at [411, 139] on div "Show More" at bounding box center [418, 137] width 33 height 7
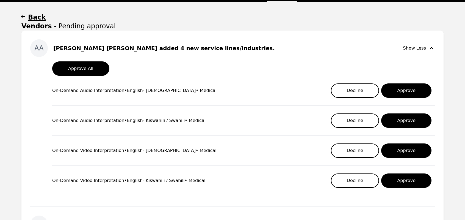
scroll to position [59, 0]
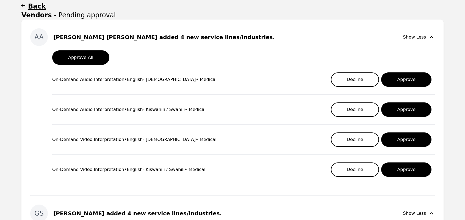
click at [37, 5] on h1 "Back" at bounding box center [37, 6] width 18 height 9
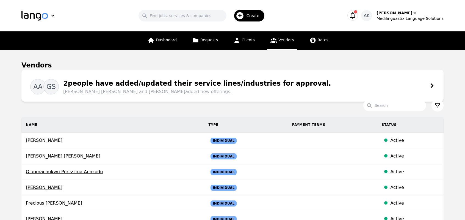
click at [357, 14] on icon "button" at bounding box center [353, 16] width 8 height 8
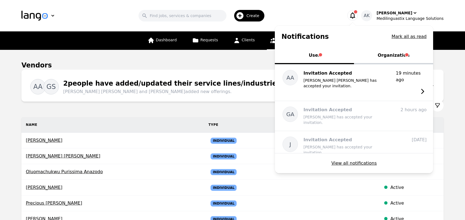
click at [400, 57] on button "Organization" at bounding box center [393, 56] width 79 height 16
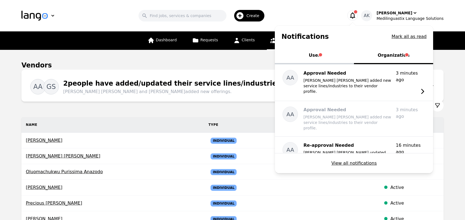
click at [267, 101] on section "Vendors AA GS 2 people have added/updated their service lines/industries for ap…" at bounding box center [232, 178] width 422 height 235
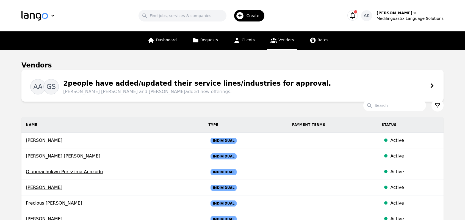
click at [434, 86] on icon at bounding box center [431, 85] width 5 height 5
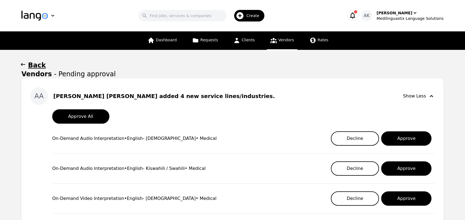
click at [20, 66] on main "Back Vendors - Pending approval [PERSON_NAME] [PERSON_NAME] added 4 new service…" at bounding box center [232, 190] width 465 height 280
click at [23, 64] on icon "button" at bounding box center [23, 64] width 4 height 3
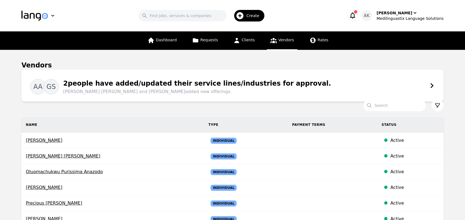
click at [356, 15] on icon "button" at bounding box center [352, 15] width 5 height 6
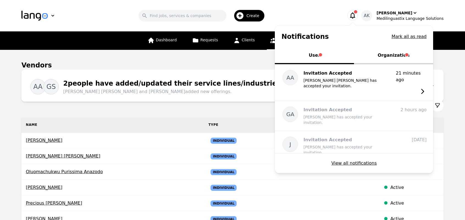
click at [394, 54] on button "Organization" at bounding box center [393, 56] width 79 height 16
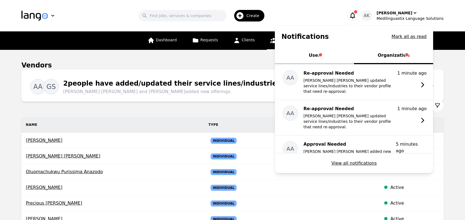
click at [254, 86] on div "2 people have added/updated their service lines/industries for approval. [PERSO…" at bounding box center [195, 86] width 272 height 16
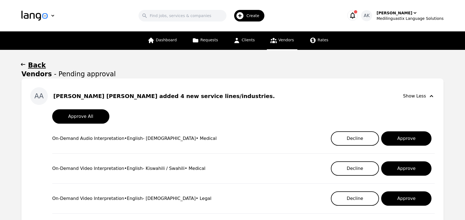
click at [216, 137] on div "On-Demand Audio Interpretation • English - Somali • Medical Decline Approve" at bounding box center [243, 138] width 383 height 21
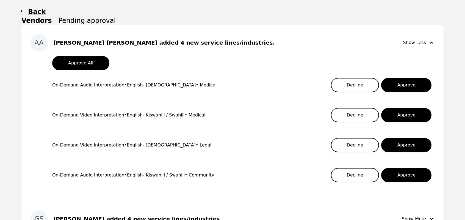
scroll to position [55, 0]
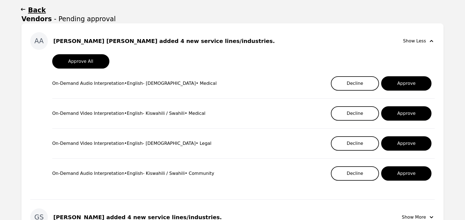
drag, startPoint x: 52, startPoint y: 84, endPoint x: 193, endPoint y: 86, distance: 140.8
click at [193, 86] on div "On-Demand Audio Interpretation • English - Somali • Medical Decline Approve" at bounding box center [243, 83] width 383 height 21
copy div "On-Demand Audio Interpretation • English - Somali • Medical"
drag, startPoint x: 51, startPoint y: 112, endPoint x: 204, endPoint y: 116, distance: 152.7
click at [204, 116] on div "Approve All On-Demand Audio Interpretation • English - Somali • Medical Decline…" at bounding box center [232, 119] width 405 height 130
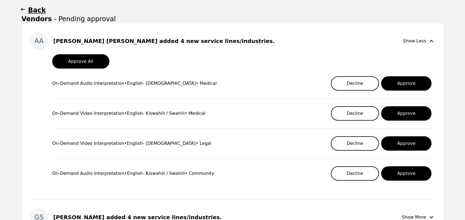
copy div "On-Demand Video Interpretation • English - Kiswahili / Swahili • Medical"
click at [30, 8] on h1 "Back" at bounding box center [37, 10] width 18 height 9
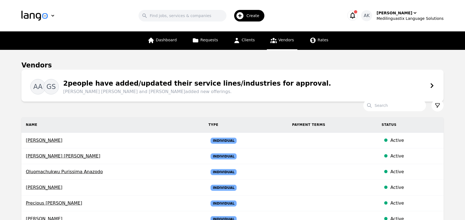
click at [357, 14] on icon "button" at bounding box center [353, 16] width 8 height 8
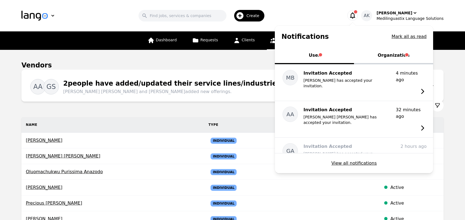
click at [394, 55] on button "Organization" at bounding box center [393, 56] width 79 height 16
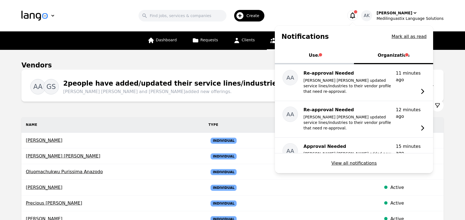
click at [329, 56] on button "User" at bounding box center [314, 56] width 79 height 16
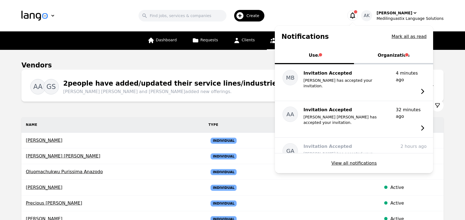
click at [357, 16] on icon "button" at bounding box center [353, 16] width 8 height 8
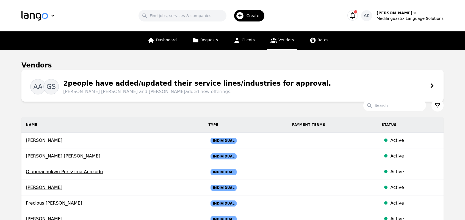
click at [431, 84] on icon at bounding box center [431, 85] width 5 height 5
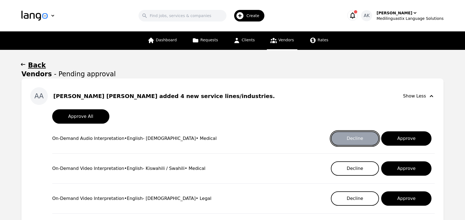
click at [356, 139] on button "Decline" at bounding box center [355, 138] width 48 height 14
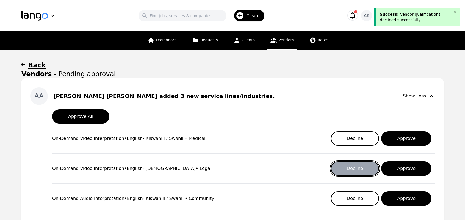
click at [356, 164] on button "Decline" at bounding box center [355, 168] width 48 height 14
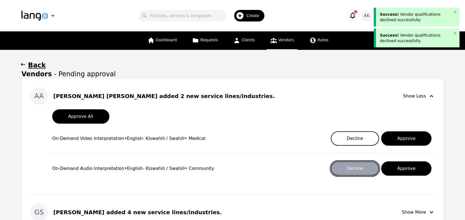
click at [352, 171] on button "Decline" at bounding box center [355, 168] width 48 height 14
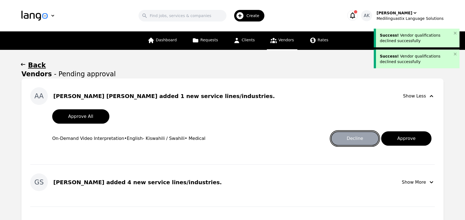
click at [350, 138] on button "Decline" at bounding box center [355, 138] width 48 height 14
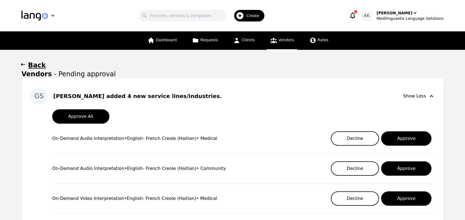
click at [22, 65] on icon "button" at bounding box center [23, 64] width 4 height 3
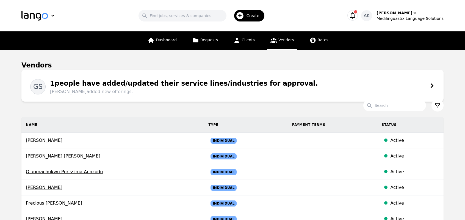
click at [356, 17] on icon "button" at bounding box center [352, 15] width 5 height 6
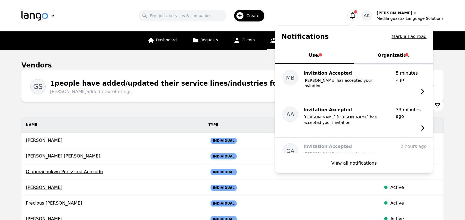
click at [396, 55] on button "Organization" at bounding box center [393, 56] width 79 height 16
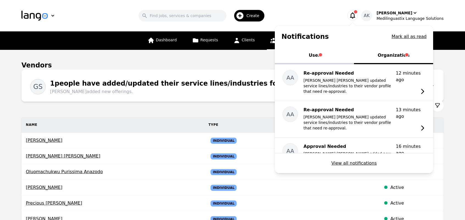
click at [324, 57] on button "User" at bounding box center [314, 56] width 79 height 16
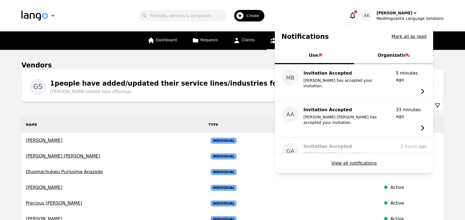
click at [396, 48] on button "Organization" at bounding box center [393, 56] width 79 height 16
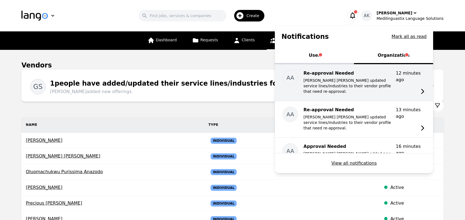
click at [368, 84] on p "[PERSON_NAME] [PERSON_NAME] updated service lines/industries to their vendor pr…" at bounding box center [348, 86] width 88 height 16
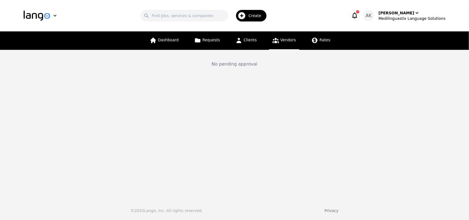
click at [359, 14] on icon "button" at bounding box center [355, 16] width 8 height 8
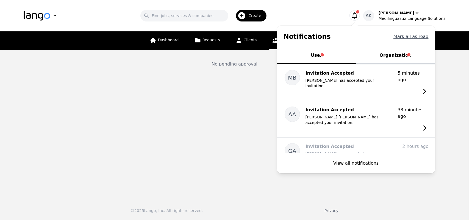
click at [408, 36] on button "Mark all as read" at bounding box center [411, 36] width 35 height 7
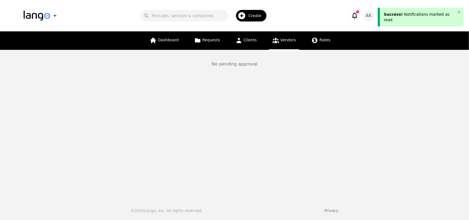
click at [359, 16] on icon "button" at bounding box center [355, 16] width 8 height 8
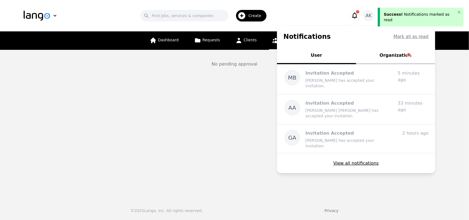
click at [395, 55] on button "Organization" at bounding box center [395, 56] width 79 height 16
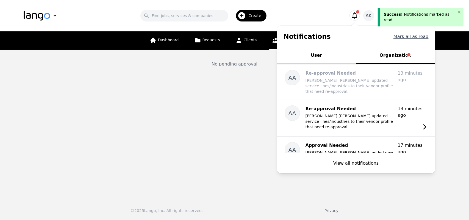
click at [413, 35] on button "Mark all as read" at bounding box center [411, 36] width 35 height 7
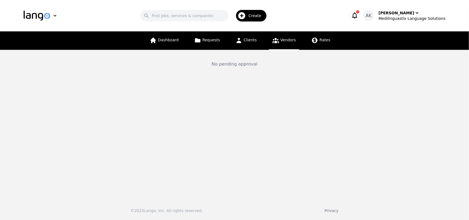
click at [358, 17] on button "button" at bounding box center [355, 15] width 10 height 10
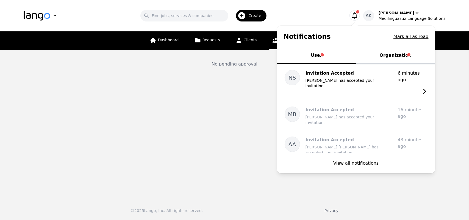
click at [387, 59] on button "Organization" at bounding box center [395, 56] width 79 height 16
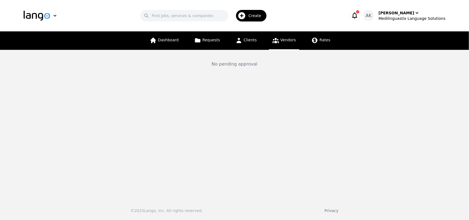
click at [273, 43] on icon at bounding box center [276, 40] width 6 height 5
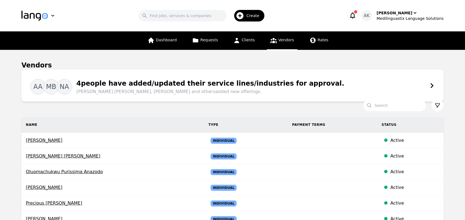
click at [432, 83] on icon at bounding box center [431, 85] width 5 height 5
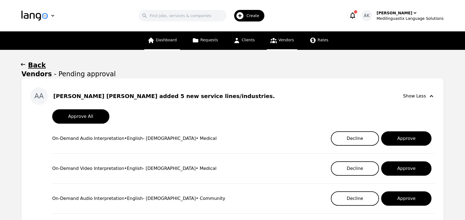
click at [166, 40] on span "Dashboard" at bounding box center [166, 40] width 21 height 4
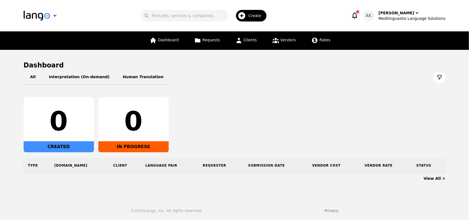
click at [359, 13] on icon "button" at bounding box center [355, 16] width 8 height 8
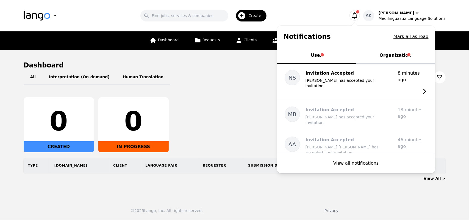
click at [400, 56] on button "Organization" at bounding box center [395, 56] width 79 height 16
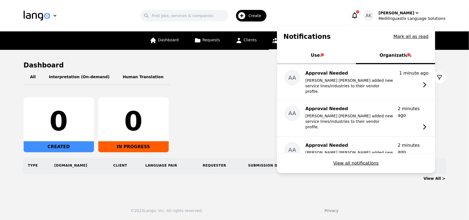
click at [282, 40] on span "Vendors" at bounding box center [288, 40] width 15 height 4
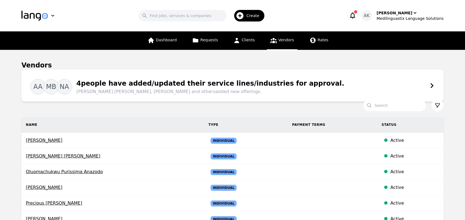
click at [430, 83] on icon at bounding box center [431, 85] width 5 height 5
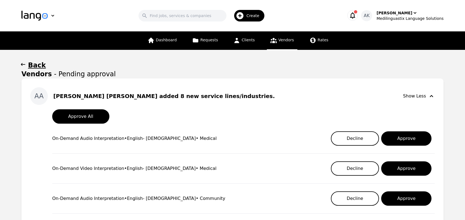
click at [254, 144] on div "On-Demand Audio Interpretation • English - Somali • Medical Decline Approve" at bounding box center [243, 138] width 383 height 21
click at [155, 43] on icon at bounding box center [151, 40] width 7 height 7
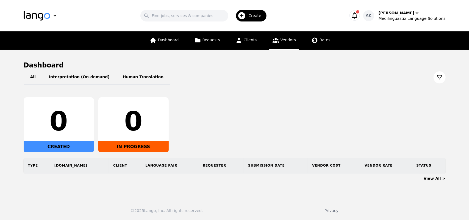
click at [277, 40] on icon at bounding box center [276, 40] width 6 height 5
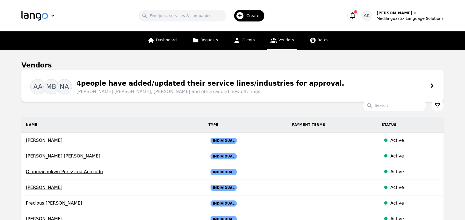
click at [390, 78] on div "AA MB NA 4 people have added/updated their service lines/industries for approva…" at bounding box center [232, 85] width 405 height 19
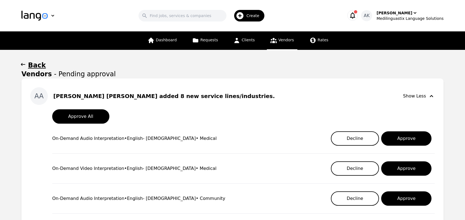
click at [188, 145] on div "On-Demand Audio Interpretation • English - Somali • Medical Decline Approve" at bounding box center [243, 138] width 383 height 21
click at [172, 41] on span "Dashboard" at bounding box center [166, 40] width 21 height 4
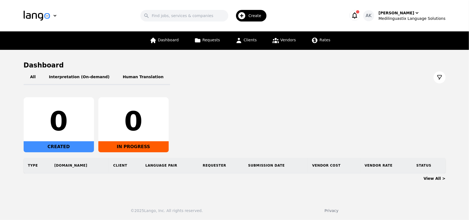
click at [360, 12] on span "button" at bounding box center [357, 11] width 3 height 3
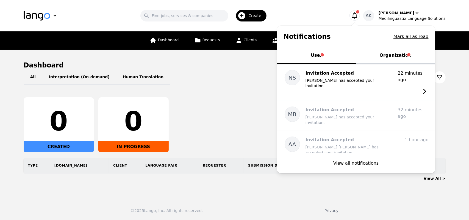
click at [394, 56] on button "Organization" at bounding box center [395, 56] width 79 height 16
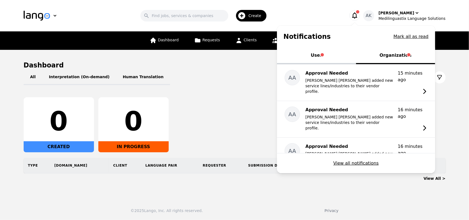
click at [247, 54] on main "Dashboard All Interpretation (On-demand) Human Translation 0 CREATED 0 IN PROGR…" at bounding box center [234, 122] width 469 height 145
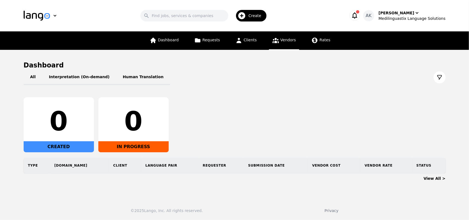
click at [281, 40] on span "Vendors" at bounding box center [288, 40] width 15 height 4
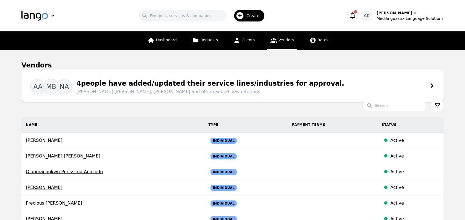
click at [431, 84] on icon at bounding box center [431, 85] width 5 height 5
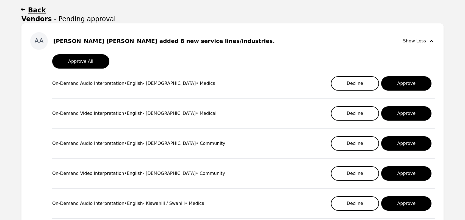
scroll to position [44, 0]
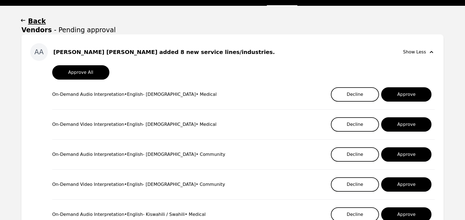
click at [22, 20] on icon "button" at bounding box center [22, 20] width 5 height 5
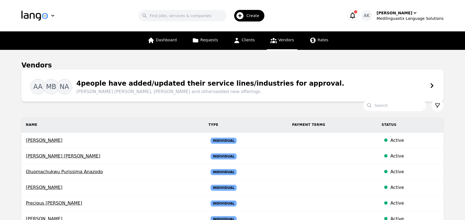
click at [427, 86] on div "AA MB NA 4 people have added/updated their service lines/industries for approva…" at bounding box center [232, 85] width 405 height 19
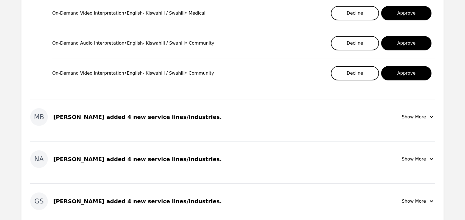
scroll to position [297, 0]
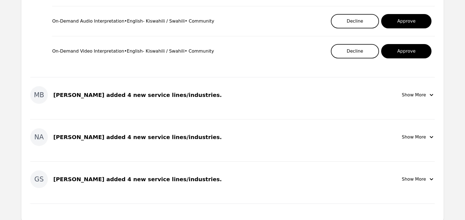
click at [414, 96] on div "Show More" at bounding box center [418, 95] width 33 height 7
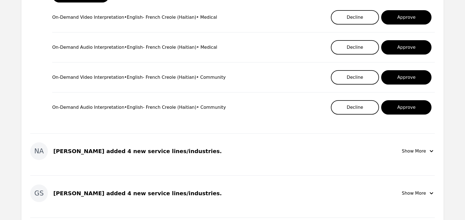
scroll to position [440, 0]
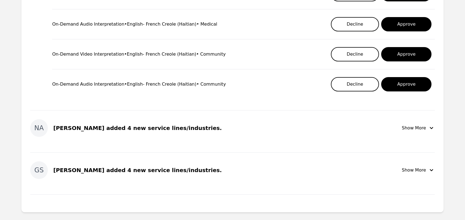
drag, startPoint x: 292, startPoint y: 121, endPoint x: 387, endPoint y: 130, distance: 95.0
click at [387, 130] on div "NA Nada [PERSON_NAME] added 4 new service lines/industries. Show More" at bounding box center [232, 128] width 405 height 18
click at [419, 125] on div "Show More" at bounding box center [418, 128] width 33 height 7
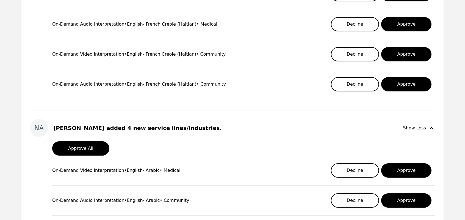
click at [220, 163] on div "On-Demand Video Interpretation • English - Arabic • Medical Decline Approve" at bounding box center [243, 170] width 383 height 21
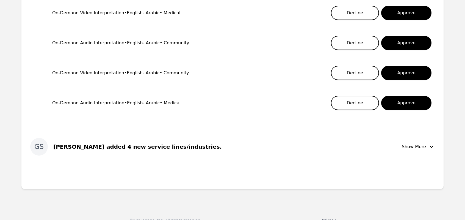
scroll to position [605, 0]
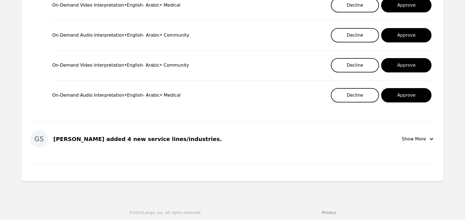
click at [412, 137] on div "Show More" at bounding box center [418, 139] width 33 height 7
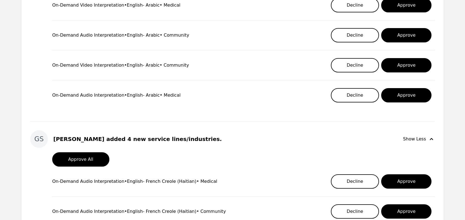
click at [235, 172] on div "On-Demand Audio Interpretation • English - French Creole (Haitian) • Medical De…" at bounding box center [243, 181] width 383 height 21
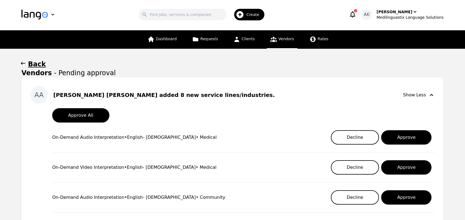
scroll to position [0, 0]
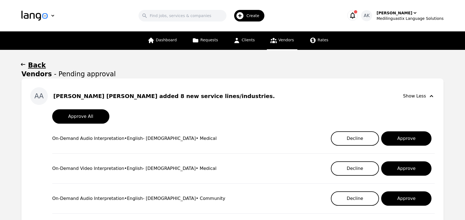
click at [29, 66] on h1 "Back" at bounding box center [37, 65] width 18 height 9
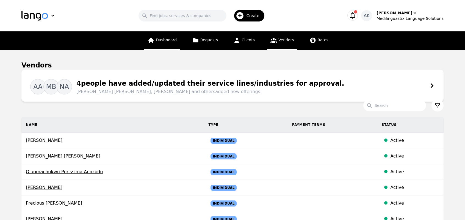
click at [177, 38] on span "Dashboard" at bounding box center [166, 40] width 21 height 4
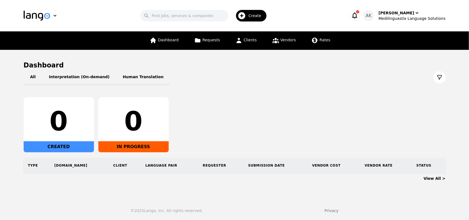
click at [359, 15] on icon "button" at bounding box center [355, 16] width 8 height 8
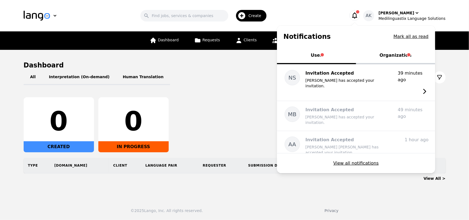
click at [392, 56] on button "Organization" at bounding box center [395, 56] width 79 height 16
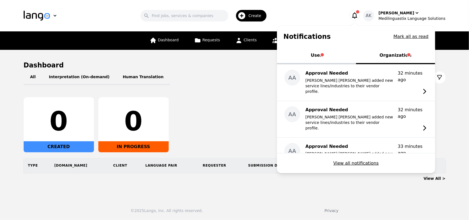
click at [324, 55] on button "User" at bounding box center [316, 56] width 79 height 16
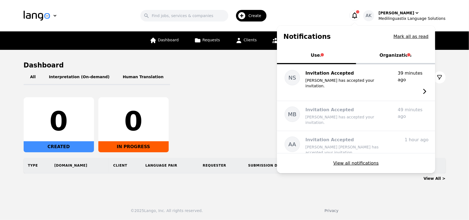
click at [291, 5] on header "Search Create Notifications Mark all as read User Organization NS Invitation Ac…" at bounding box center [234, 15] width 469 height 31
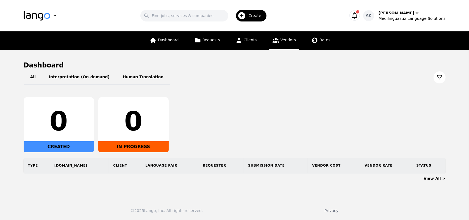
click at [289, 43] on link "Vendors" at bounding box center [284, 40] width 30 height 18
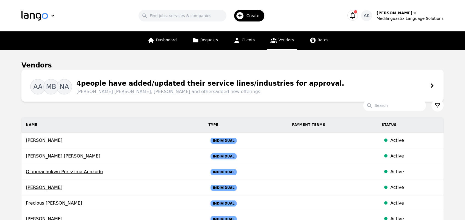
click at [356, 88] on div "AA MB NA 4 people have added/updated their service lines/industries for approva…" at bounding box center [232, 85] width 405 height 19
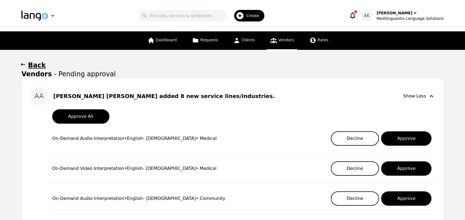
click at [218, 137] on div "On-Demand Audio Interpretation • English - Somali • Medical Decline Approve" at bounding box center [243, 138] width 383 height 21
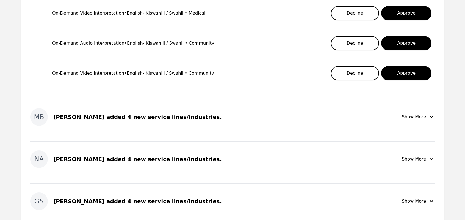
scroll to position [286, 0]
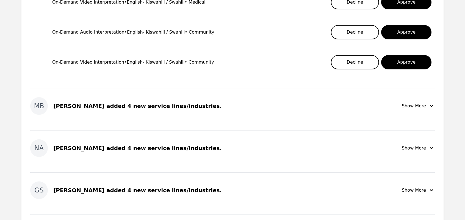
drag, startPoint x: 405, startPoint y: 104, endPoint x: 409, endPoint y: 104, distance: 4.2
click at [409, 104] on div "Show More" at bounding box center [418, 106] width 33 height 7
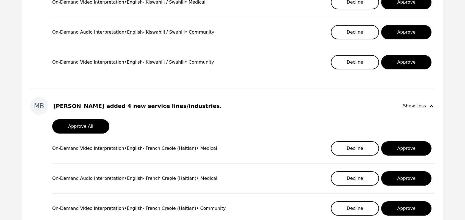
click at [207, 150] on div "On-Demand Video Interpretation • English - French Creole (Haitian) • Medical" at bounding box center [134, 148] width 165 height 7
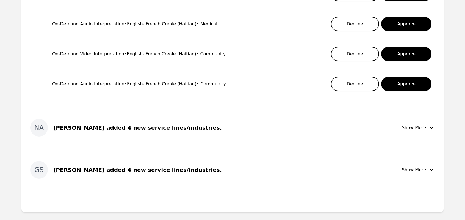
scroll to position [451, 0]
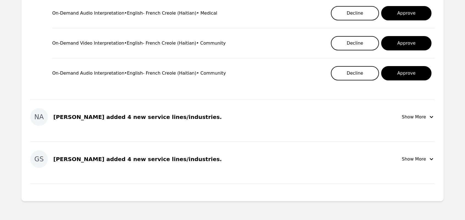
click at [414, 117] on div "Show More" at bounding box center [418, 117] width 33 height 7
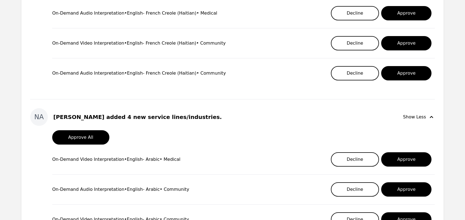
click at [196, 158] on div "On-Demand Video Interpretation • English - Arabic • Medical Decline Approve" at bounding box center [243, 159] width 383 height 21
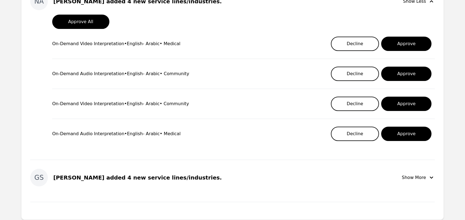
scroll to position [605, 0]
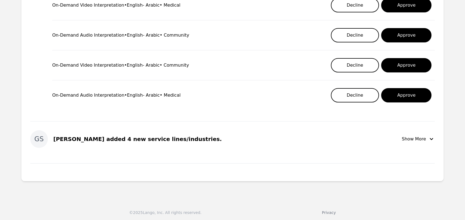
click at [431, 138] on icon "button" at bounding box center [431, 139] width 3 height 2
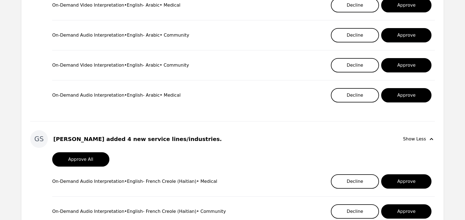
click at [218, 166] on div "Approve All On-Demand Audio Interpretation • English - French Creole (Haitian) …" at bounding box center [232, 217] width 405 height 130
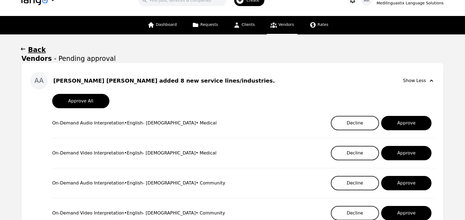
scroll to position [0, 0]
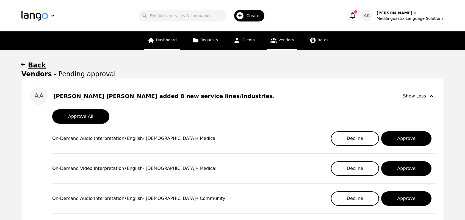
click at [164, 38] on span "Dashboard" at bounding box center [166, 40] width 21 height 4
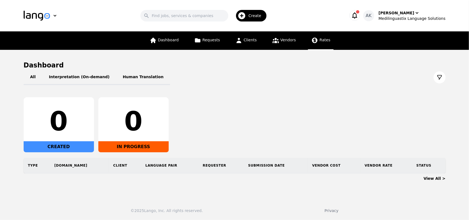
click at [321, 40] on span "Rates" at bounding box center [325, 40] width 11 height 4
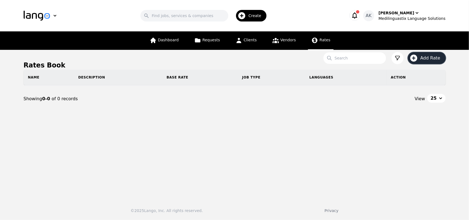
click at [417, 56] on icon "button" at bounding box center [414, 57] width 7 height 7
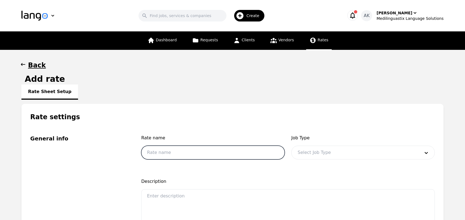
click at [210, 151] on input "text" at bounding box center [213, 152] width 144 height 14
click at [210, 151] on input "S" at bounding box center [213, 152] width 144 height 14
type input "SpanishAudio"
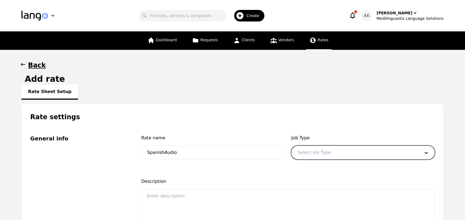
click at [307, 150] on div at bounding box center [355, 152] width 126 height 13
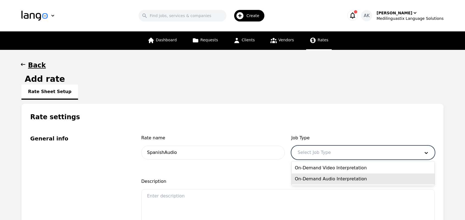
click at [315, 177] on div "On-Demand Audio Interpretation" at bounding box center [363, 178] width 143 height 11
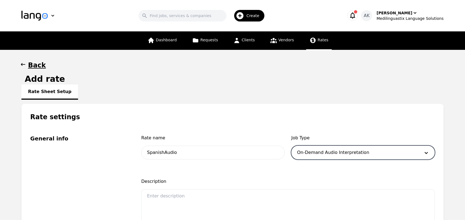
click at [120, 175] on div "General info" at bounding box center [79, 188] width 98 height 109
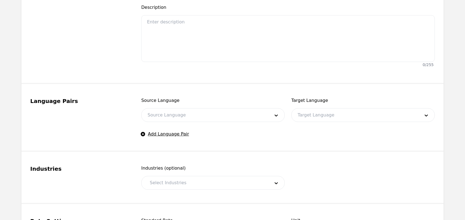
scroll to position [165, 0]
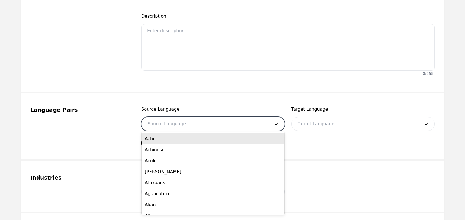
click at [176, 126] on div at bounding box center [205, 123] width 126 height 13
type input "eng"
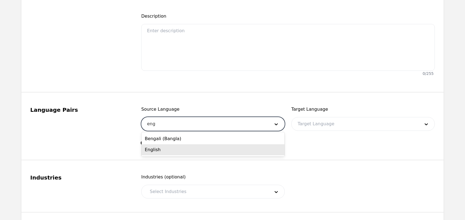
click at [179, 150] on div "English" at bounding box center [213, 149] width 143 height 11
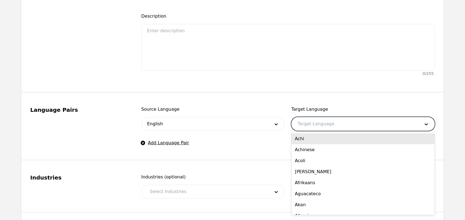
click at [298, 124] on input "text" at bounding box center [297, 123] width 1 height 7
type input "spanish"
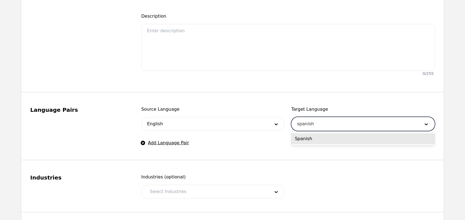
click at [302, 135] on div "Spanish" at bounding box center [363, 138] width 143 height 11
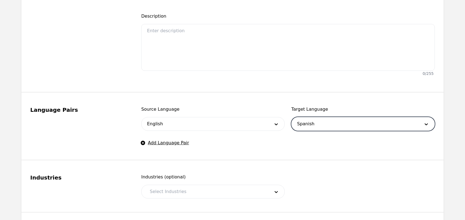
click at [287, 147] on fieldset "Language Pairs Source Language English Target Language option Spanish, selected…" at bounding box center [232, 127] width 422 height 68
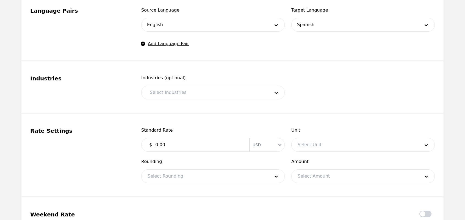
scroll to position [253, 0]
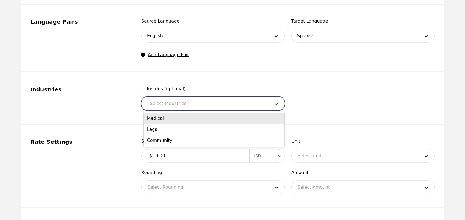
click at [270, 103] on div at bounding box center [276, 103] width 16 height 13
click at [242, 119] on div "Medical" at bounding box center [214, 118] width 141 height 11
click at [273, 106] on div at bounding box center [276, 103] width 16 height 13
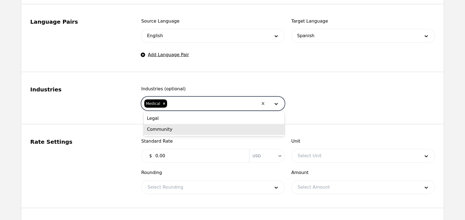
click at [239, 128] on div "Community" at bounding box center [214, 129] width 141 height 11
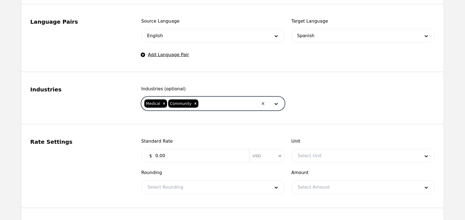
click at [125, 115] on fieldset "Industries Industries (optional) option Community, selected. Medical Community" at bounding box center [232, 98] width 422 height 52
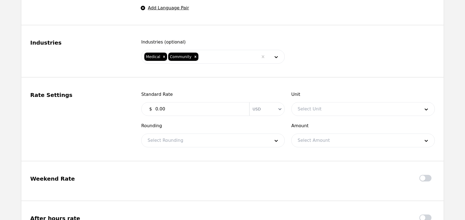
scroll to position [308, 0]
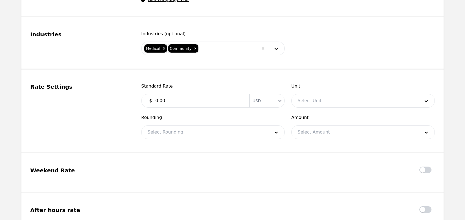
drag, startPoint x: 171, startPoint y: 99, endPoint x: 150, endPoint y: 98, distance: 21.2
click at [150, 98] on div "$ 0.00 Currency USD" at bounding box center [213, 101] width 144 height 14
type input "0.12"
click at [312, 101] on div at bounding box center [355, 100] width 126 height 13
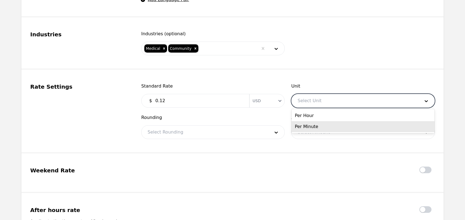
click at [310, 129] on div "Per Minute" at bounding box center [363, 126] width 143 height 11
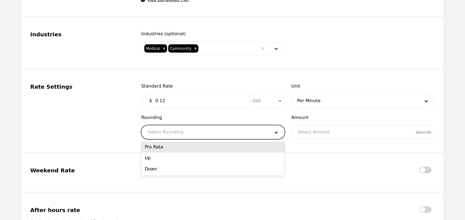
click at [248, 136] on div at bounding box center [205, 131] width 126 height 13
click at [235, 150] on div "Pro Rata" at bounding box center [213, 146] width 143 height 11
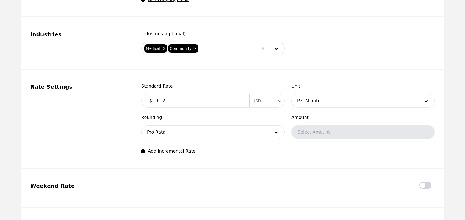
click at [279, 159] on fieldset "Rate Settings Standard Rate $ 0.12 Currency USD Unit Per Minute Rounding Pro Ra…" at bounding box center [232, 119] width 422 height 99
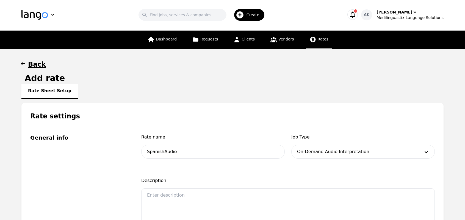
scroll to position [0, 0]
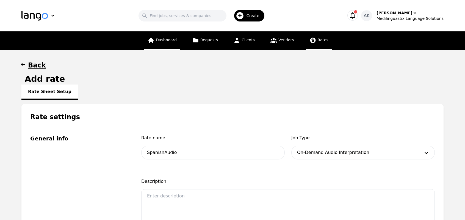
click at [180, 42] on link "Dashboard" at bounding box center [162, 40] width 36 height 18
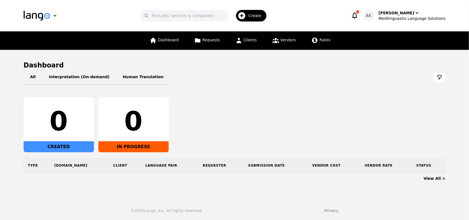
click at [7, 152] on main "Dashboard All Interpretation (On-demand) Human Translation 0 CREATED 0 IN PROGR…" at bounding box center [234, 122] width 469 height 145
click at [210, 40] on span "Requests" at bounding box center [212, 40] width 18 height 4
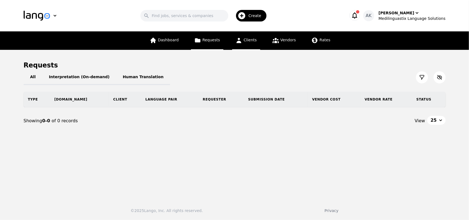
click at [246, 39] on span "Clients" at bounding box center [250, 40] width 13 height 4
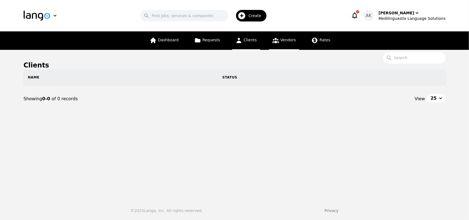
click at [279, 39] on link "Vendors" at bounding box center [284, 40] width 30 height 18
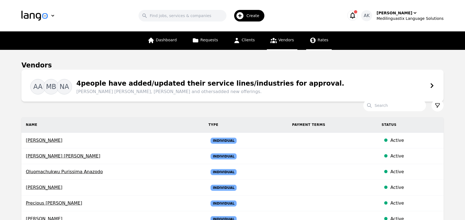
click at [316, 37] on link "Rates" at bounding box center [319, 40] width 26 height 18
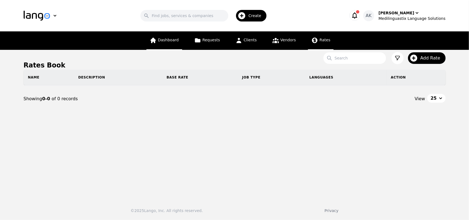
click at [164, 40] on span "Dashboard" at bounding box center [168, 40] width 21 height 4
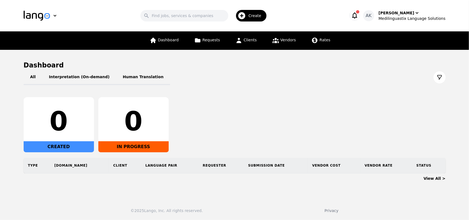
click at [439, 79] on icon at bounding box center [439, 77] width 5 height 5
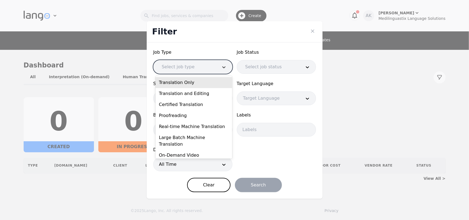
click at [224, 73] on div at bounding box center [224, 66] width 16 height 13
drag, startPoint x: 202, startPoint y: 149, endPoint x: 174, endPoint y: 64, distance: 90.1
click at [174, 64] on div at bounding box center [186, 66] width 60 height 13
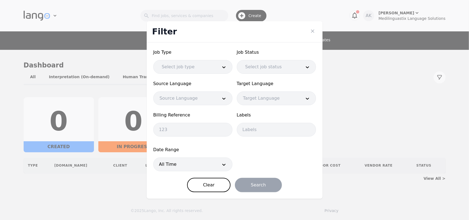
drag, startPoint x: 187, startPoint y: 145, endPoint x: 174, endPoint y: 71, distance: 75.9
click at [174, 71] on div at bounding box center [186, 66] width 60 height 13
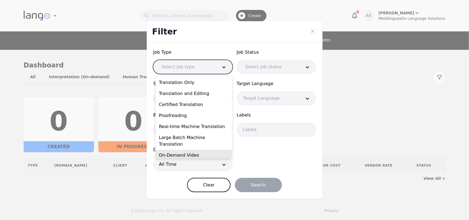
click at [168, 150] on div "On-Demand Video Interpretation" at bounding box center [194, 159] width 77 height 18
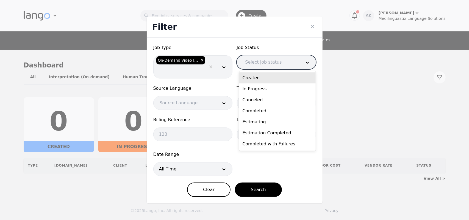
click at [248, 65] on div at bounding box center [269, 62] width 60 height 13
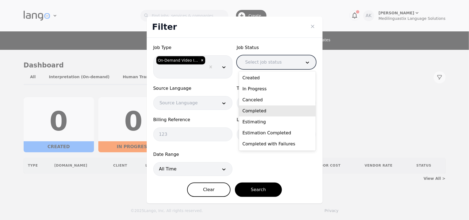
click at [250, 108] on div "Completed" at bounding box center [277, 110] width 77 height 11
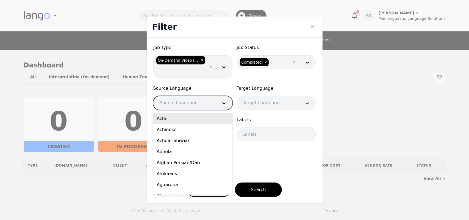
click at [210, 106] on div at bounding box center [185, 102] width 62 height 13
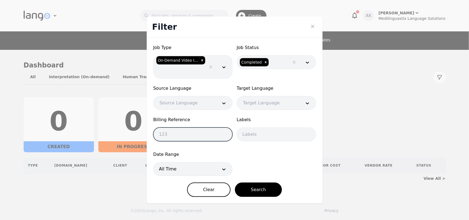
drag, startPoint x: 245, startPoint y: 135, endPoint x: 186, endPoint y: 136, distance: 58.6
click at [186, 136] on input "text" at bounding box center [192, 134] width 79 height 14
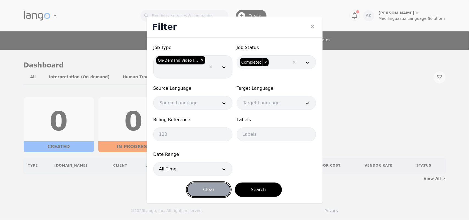
click at [217, 186] on button "Clear" at bounding box center [208, 189] width 43 height 14
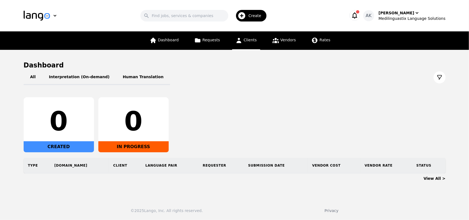
click at [246, 42] on span "Clients" at bounding box center [250, 40] width 13 height 4
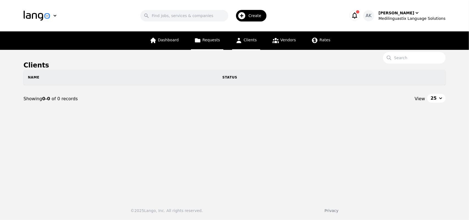
click at [205, 38] on span "Requests" at bounding box center [212, 40] width 18 height 4
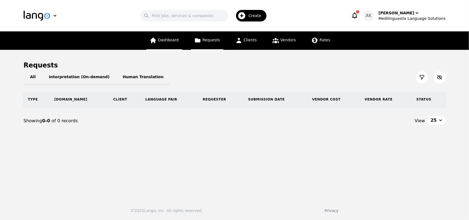
click at [169, 40] on span "Dashboard" at bounding box center [168, 40] width 21 height 4
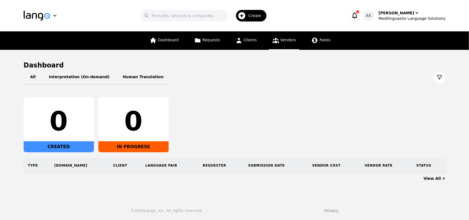
click at [274, 45] on link "Vendors" at bounding box center [284, 40] width 30 height 18
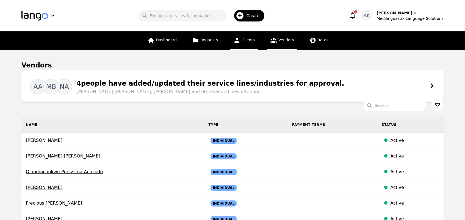
drag, startPoint x: 247, startPoint y: 42, endPoint x: 236, endPoint y: 42, distance: 11.0
click at [236, 42] on icon at bounding box center [237, 40] width 5 height 5
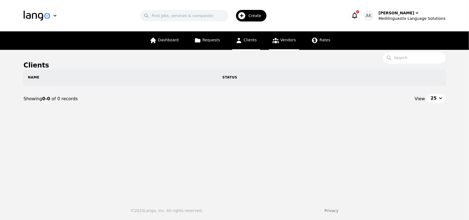
click at [275, 42] on icon at bounding box center [276, 40] width 6 height 5
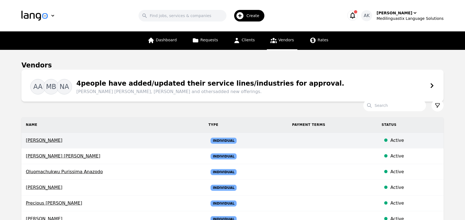
click at [54, 140] on span "[PERSON_NAME]" at bounding box center [113, 140] width 174 height 7
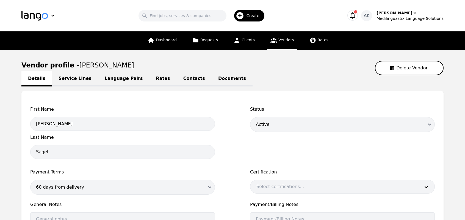
click at [151, 78] on link "Rates" at bounding box center [163, 78] width 27 height 15
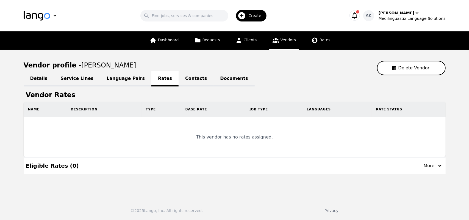
click at [107, 77] on link "Language Pairs" at bounding box center [125, 78] width 51 height 15
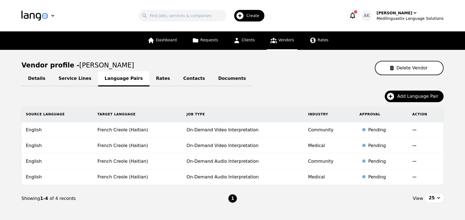
click at [40, 77] on link "Details" at bounding box center [36, 78] width 31 height 15
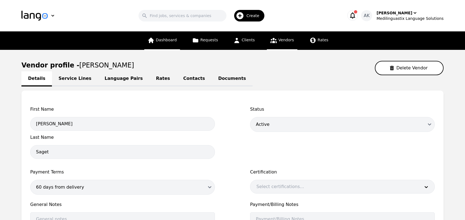
click at [159, 44] on link "Dashboard" at bounding box center [162, 40] width 36 height 18
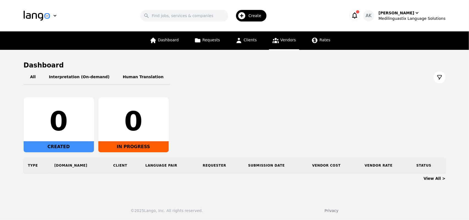
click at [275, 41] on icon at bounding box center [276, 40] width 6 height 5
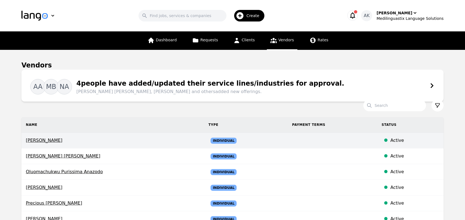
click at [61, 139] on span "[PERSON_NAME]" at bounding box center [113, 140] width 174 height 7
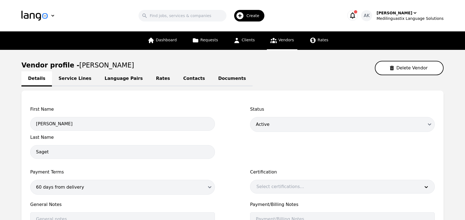
click at [108, 83] on link "Language Pairs" at bounding box center [123, 78] width 51 height 15
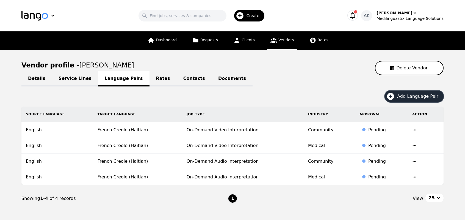
click at [394, 95] on icon "button" at bounding box center [390, 96] width 9 height 9
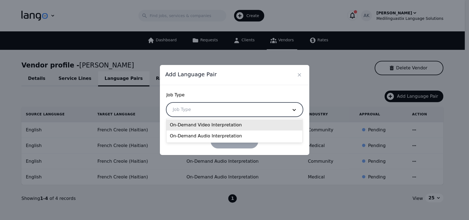
click at [276, 113] on div at bounding box center [226, 109] width 119 height 13
click at [253, 126] on div "On-Demand Video Interpretation" at bounding box center [235, 124] width 136 height 11
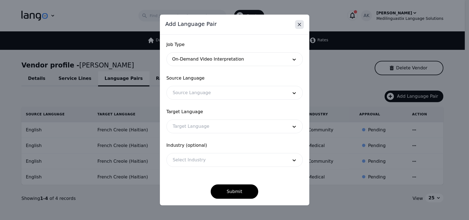
click at [300, 23] on icon "Close" at bounding box center [299, 24] width 5 height 5
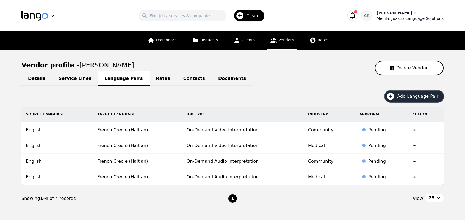
click at [393, 15] on div "[PERSON_NAME]" at bounding box center [395, 12] width 36 height 5
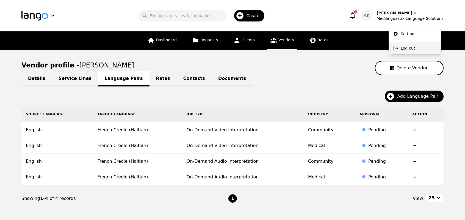
click at [408, 48] on p "Log out" at bounding box center [408, 47] width 14 height 5
